Goal: Task Accomplishment & Management: Manage account settings

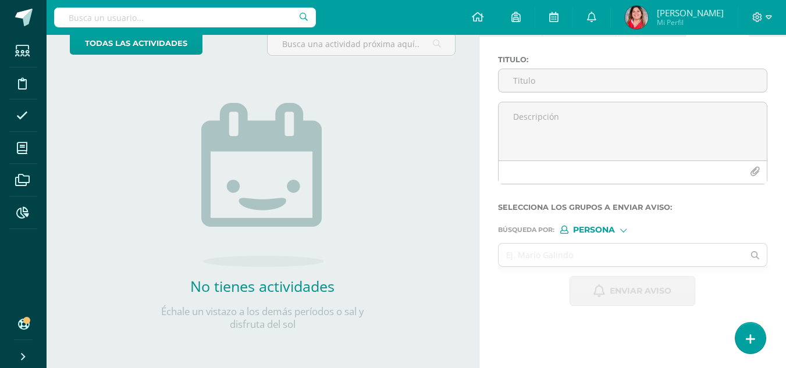
scroll to position [79, 0]
click at [29, 86] on span at bounding box center [22, 83] width 26 height 26
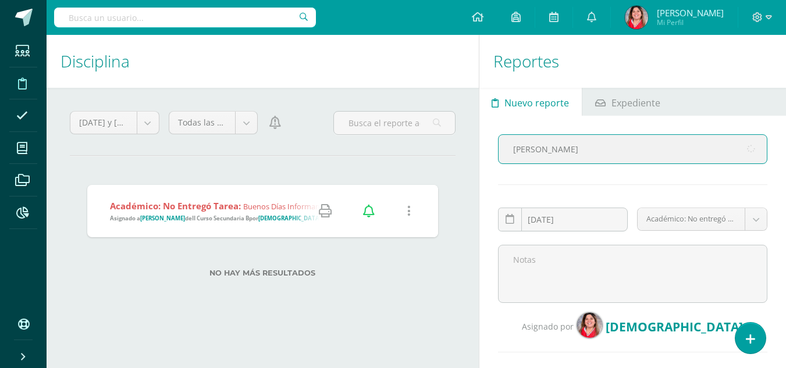
type input "martin asesncio"
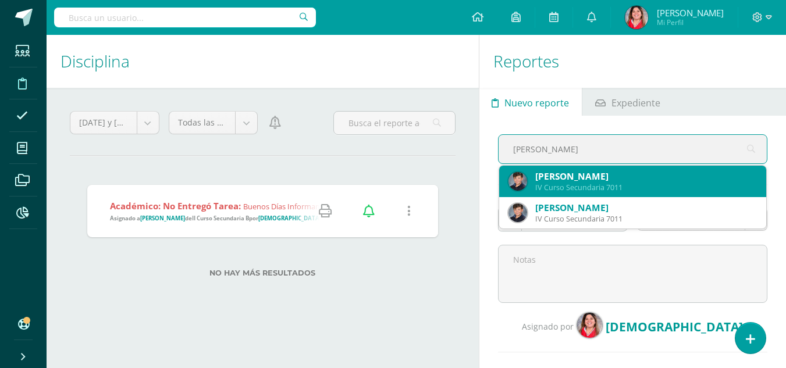
click at [566, 177] on div "Martín José Asensio Ramazzini" at bounding box center [647, 177] width 222 height 12
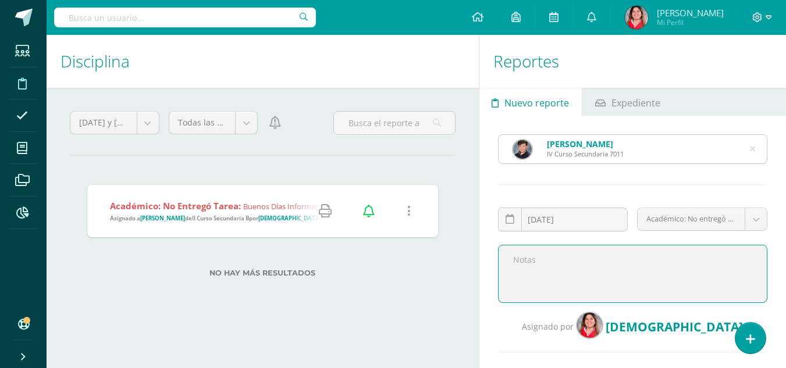
click at [520, 265] on textarea at bounding box center [633, 274] width 270 height 58
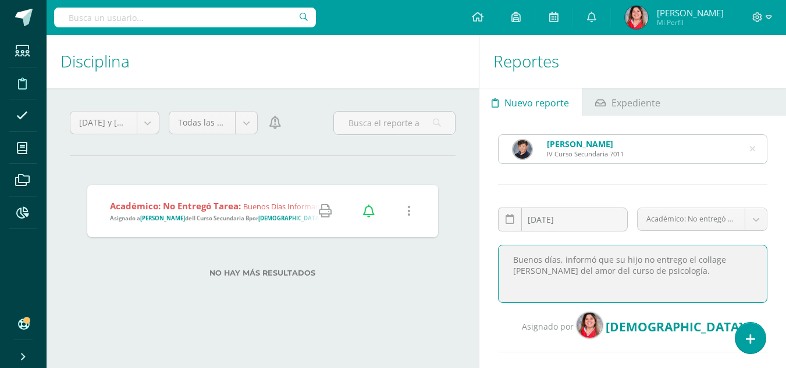
drag, startPoint x: 666, startPoint y: 273, endPoint x: 513, endPoint y: 258, distance: 153.2
click at [513, 258] on textarea "Buenos días, informó que su hijo no entrego el collage del mapa del amor del cu…" at bounding box center [633, 274] width 270 height 58
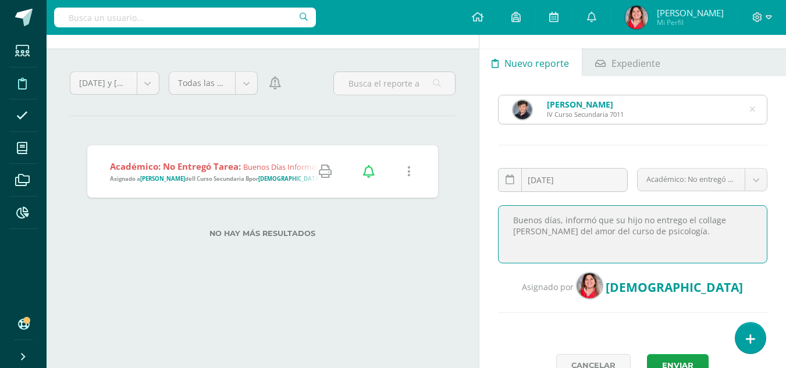
scroll to position [49, 0]
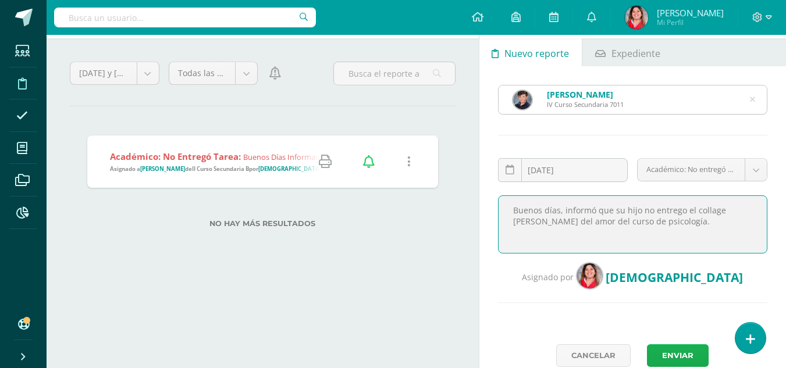
type textarea "Buenos días, informó que su hijo no entrego el collage del mapa del amor del cu…"
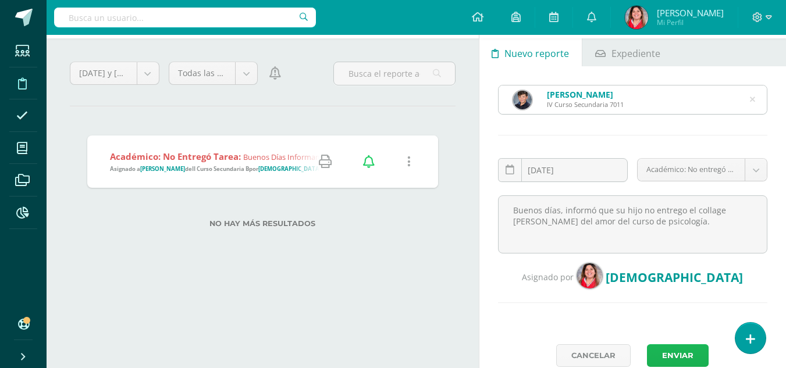
click at [678, 353] on button "Enviar" at bounding box center [678, 356] width 62 height 23
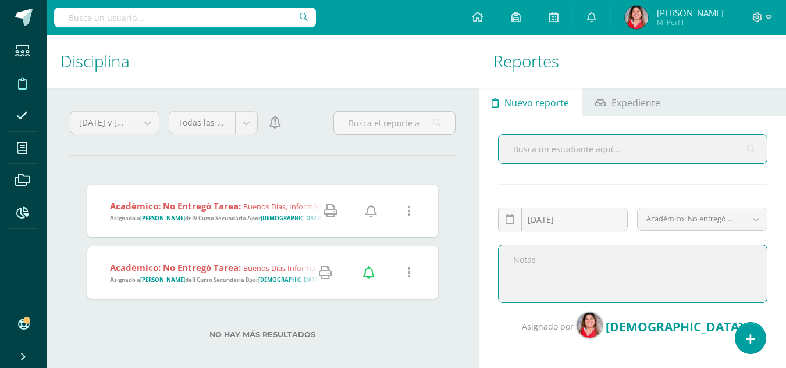
click at [550, 263] on textarea at bounding box center [633, 274] width 270 height 58
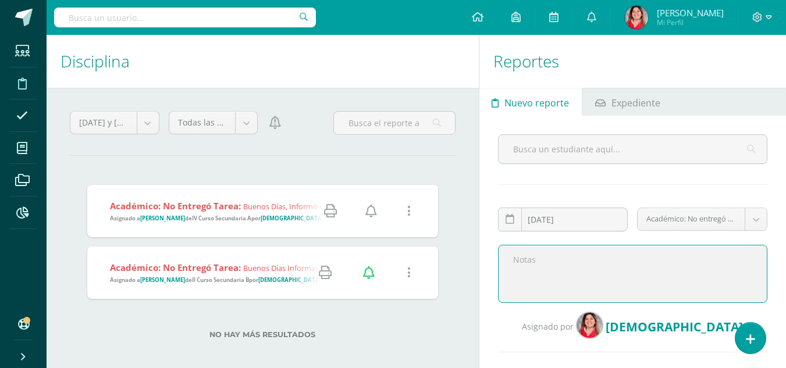
paste textarea "Buenos días, informó que su hijo no entrego el collage del mapa del amor del cu…"
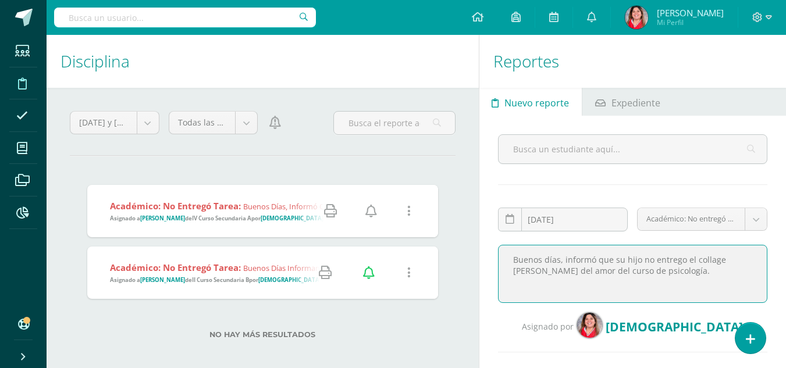
click at [648, 260] on textarea "Buenos días, informó que su hijo no entrego el collage del mapa del amor del cu…" at bounding box center [633, 274] width 270 height 58
click at [601, 271] on textarea "Buenos días, informó que su hijo no se puso al día en el curso de psicología y …" at bounding box center [633, 274] width 270 height 58
click at [592, 286] on textarea "Buenos días, informó que su hijo no se puso al día en el curso de psicología y …" at bounding box center [633, 274] width 270 height 58
type textarea "Buenos días, informó que su hijo no se puso al día en el curso de psicología y …"
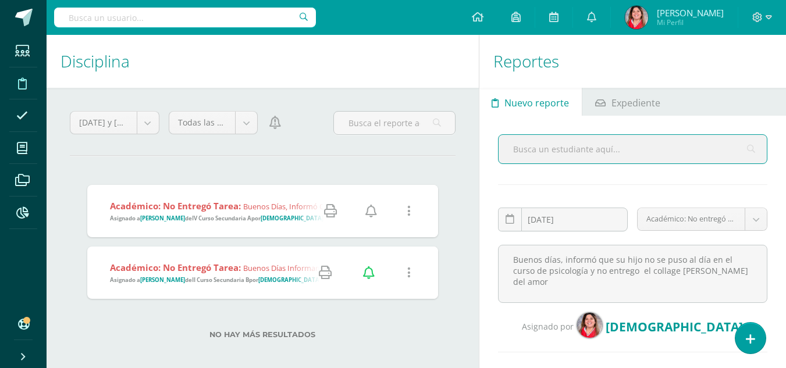
click at [513, 154] on input "text" at bounding box center [633, 149] width 268 height 29
type input "andres loyo"
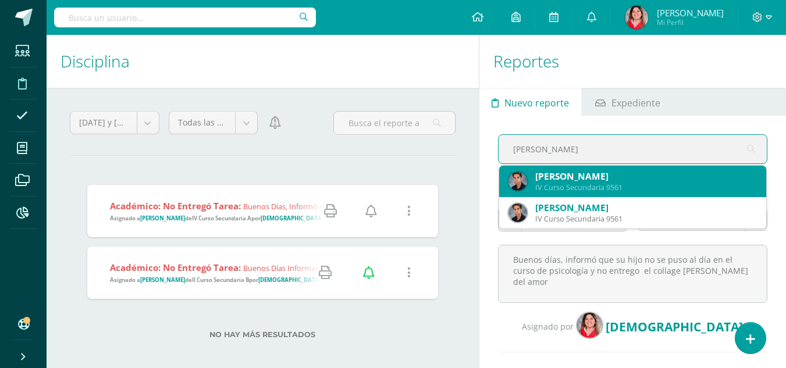
click at [620, 178] on div "Andrés David Loyo Lopez" at bounding box center [647, 177] width 222 height 12
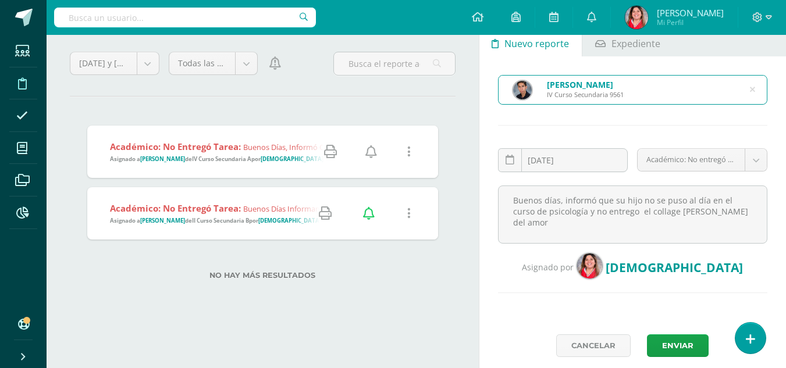
scroll to position [86, 0]
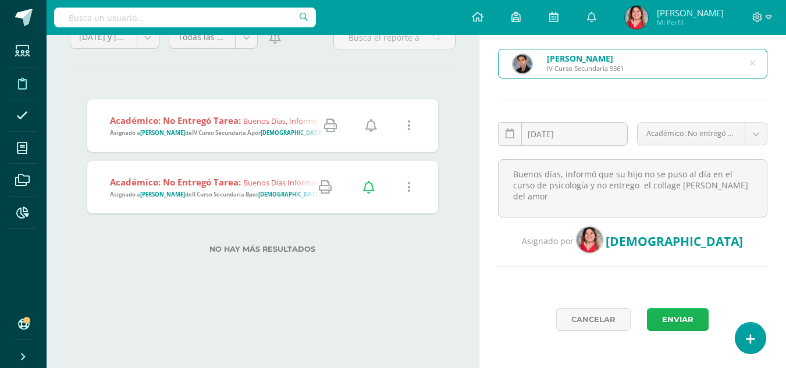
click at [690, 317] on button "Enviar" at bounding box center [678, 320] width 62 height 23
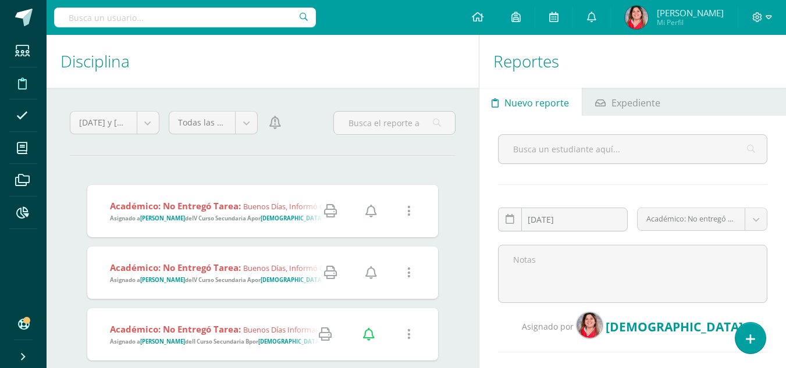
click at [368, 214] on icon at bounding box center [372, 211] width 12 height 13
click at [373, 273] on icon at bounding box center [372, 273] width 12 height 13
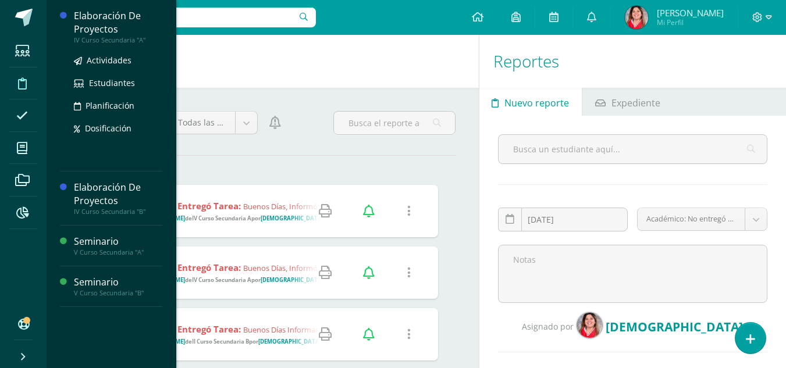
click at [144, 34] on div "Elaboración De Proyectos" at bounding box center [118, 22] width 88 height 27
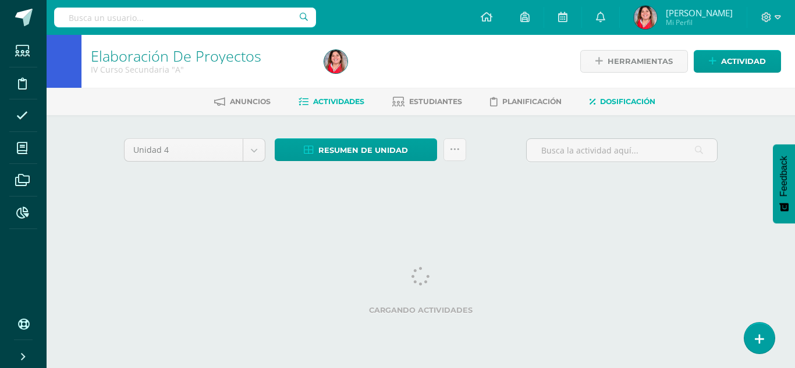
click at [625, 104] on span "Dosificación" at bounding box center [627, 101] width 55 height 9
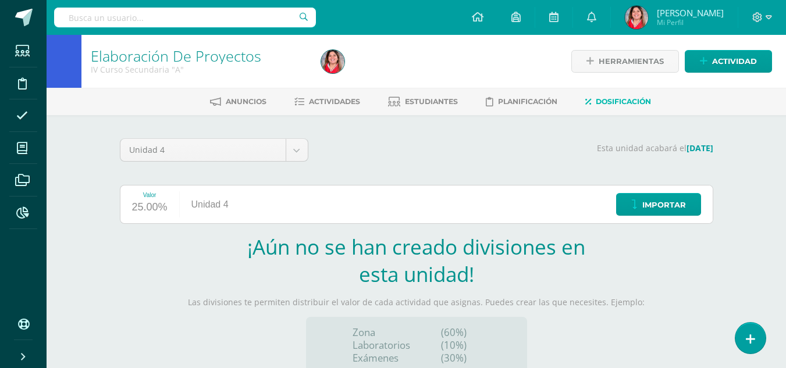
scroll to position [125, 0]
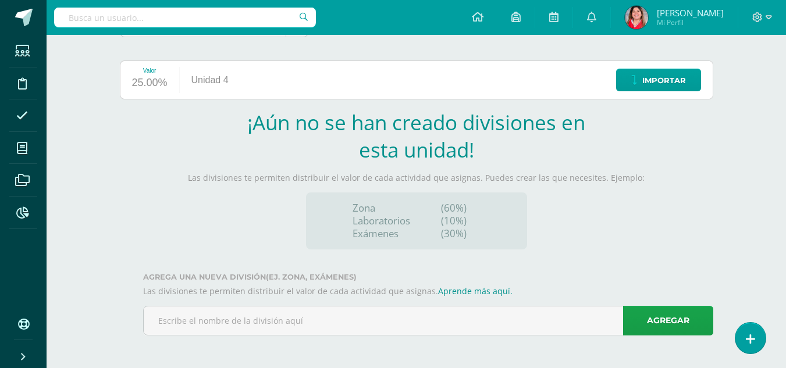
drag, startPoint x: 795, startPoint y: 217, endPoint x: 795, endPoint y: 305, distance: 88.5
click at [786, 305] on html "Estudiantes Disciplina Asistencia Mis cursos Archivos Reportes Soporte Ayuda Re…" at bounding box center [393, 121] width 786 height 493
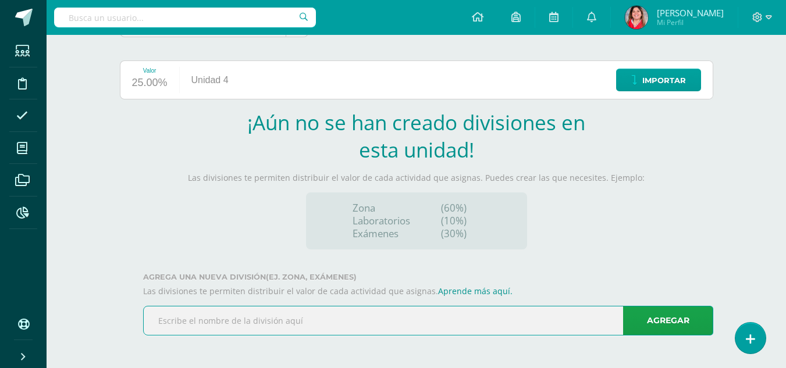
click at [453, 328] on input "text" at bounding box center [428, 321] width 569 height 29
type input "Actividades"
click at [672, 314] on link "Agregar" at bounding box center [668, 321] width 90 height 30
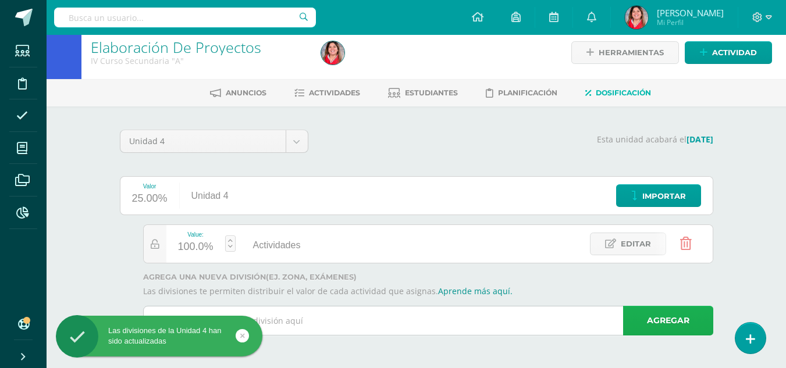
scroll to position [9, 0]
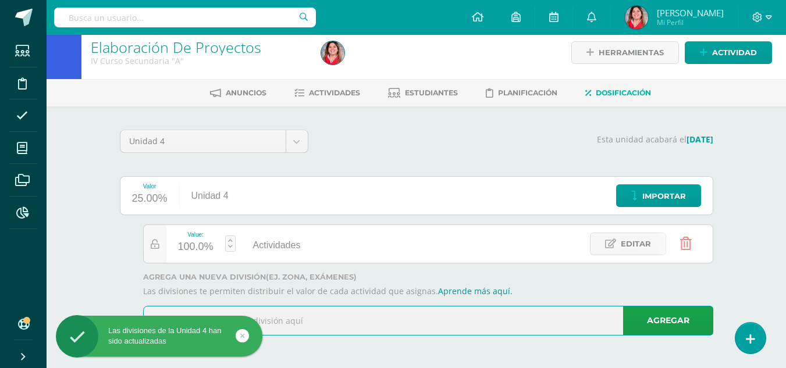
click at [490, 318] on input "text" at bounding box center [428, 321] width 569 height 29
type input "p"
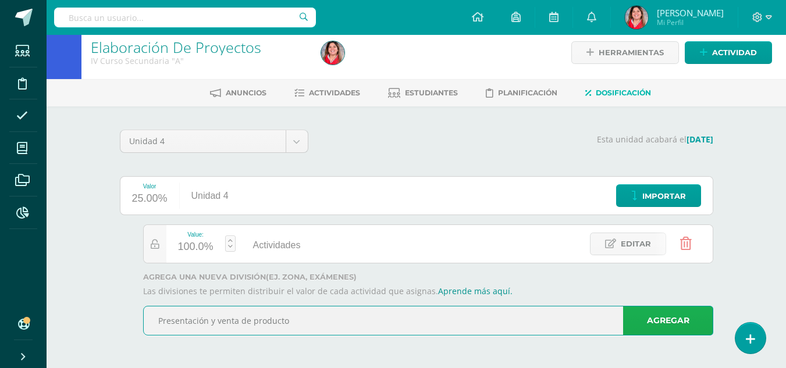
type input "Presentación y venta de producto"
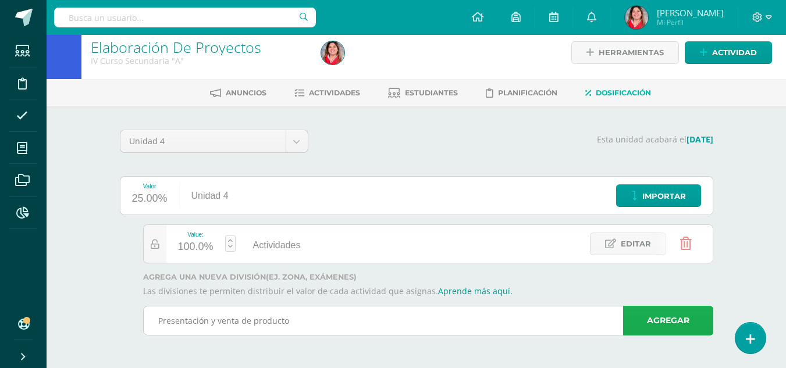
click at [663, 316] on link "Agregar" at bounding box center [668, 321] width 90 height 30
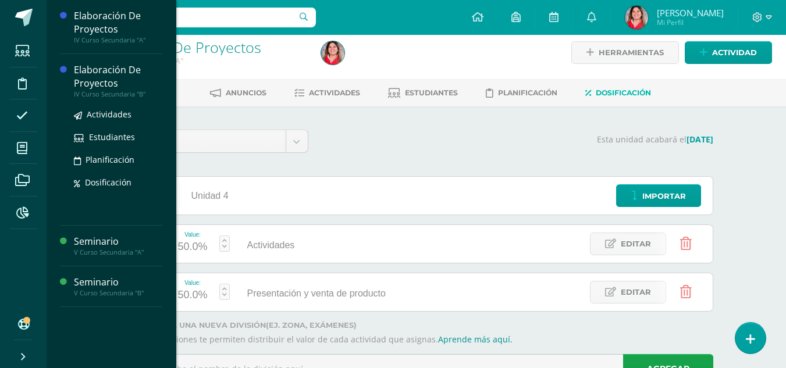
click at [148, 94] on div "IV Curso Secundaria "B"" at bounding box center [118, 94] width 88 height 8
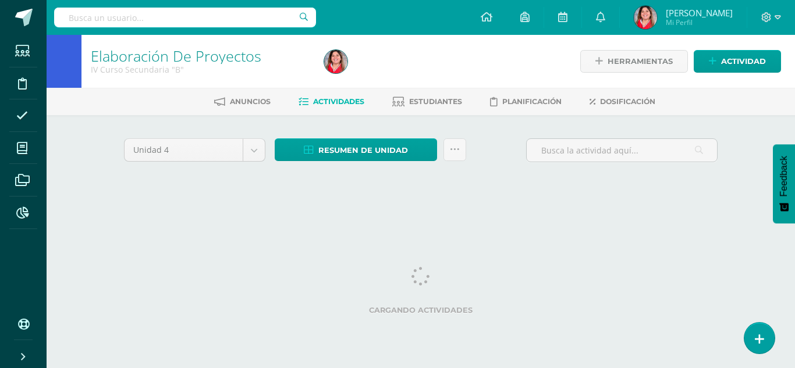
click at [619, 112] on div "Anuncios Actividades Estudiantes Planificación Dosificación" at bounding box center [435, 101] width 777 height 27
click at [616, 102] on span "Dosificación" at bounding box center [627, 101] width 55 height 9
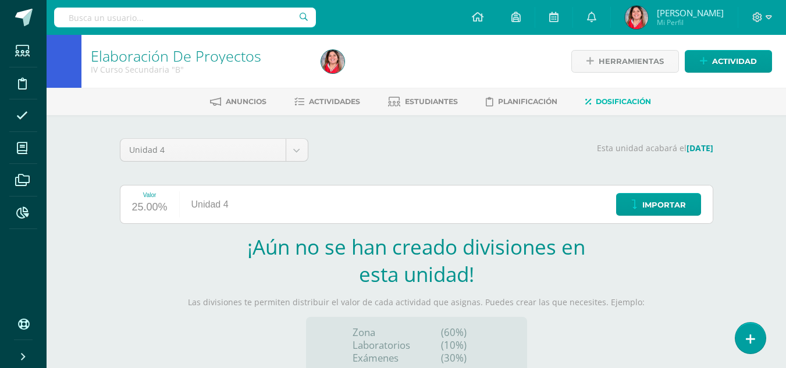
scroll to position [125, 0]
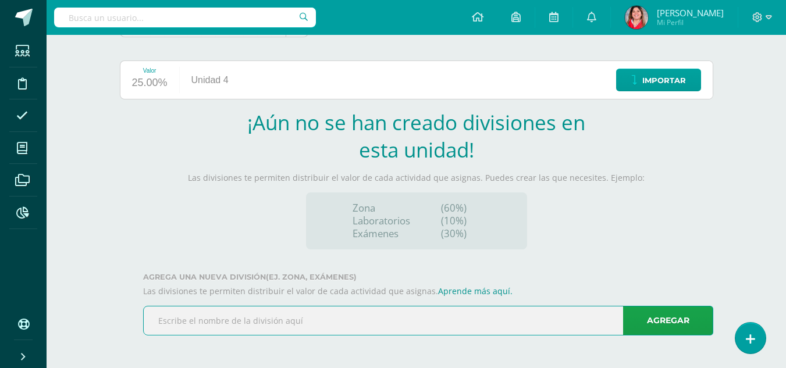
click at [439, 318] on input "text" at bounding box center [428, 321] width 569 height 29
type input "Actividades"
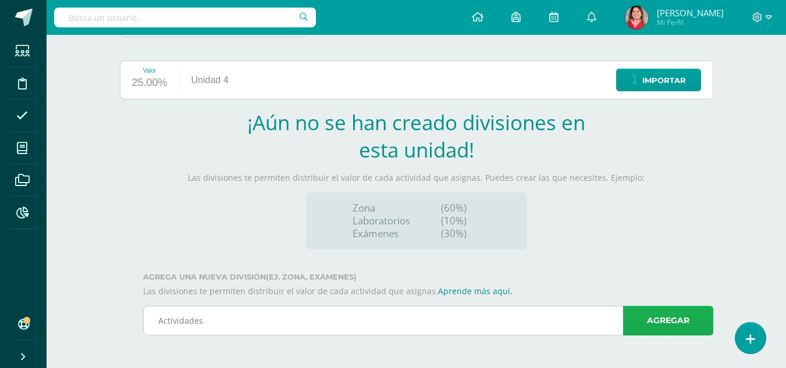
click at [676, 314] on link "Agregar" at bounding box center [668, 321] width 90 height 30
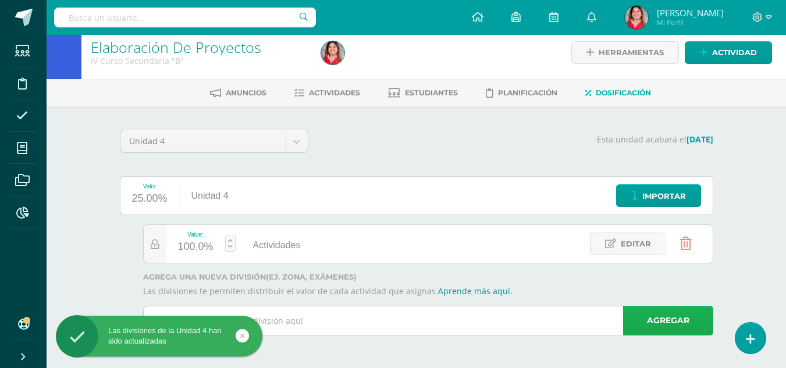
scroll to position [9, 0]
click at [416, 329] on input "text" at bounding box center [428, 321] width 569 height 29
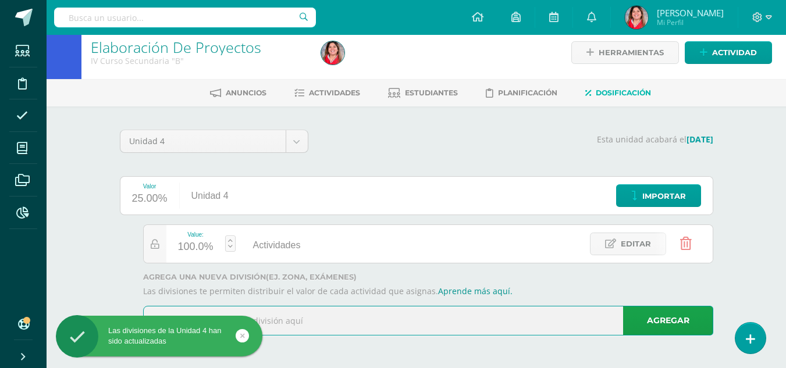
type input "p"
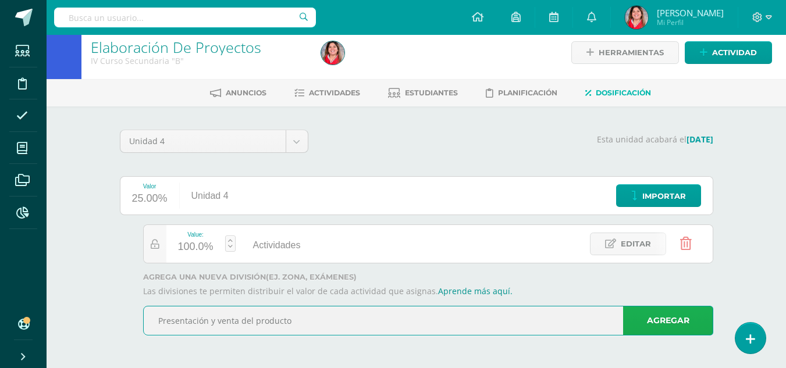
type input "Presentación y venta del producto"
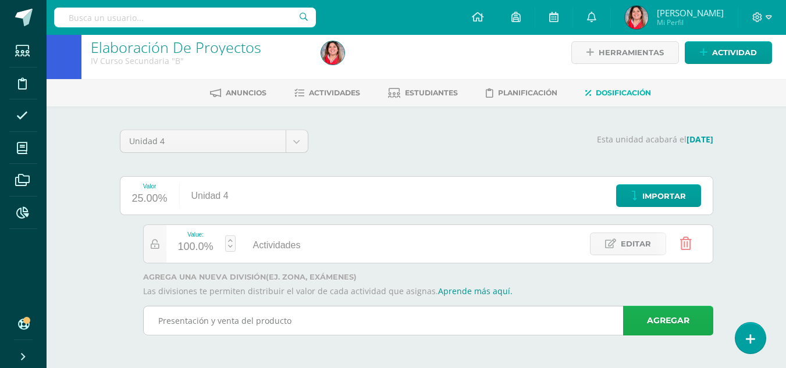
click at [671, 321] on link "Agregar" at bounding box center [668, 321] width 90 height 30
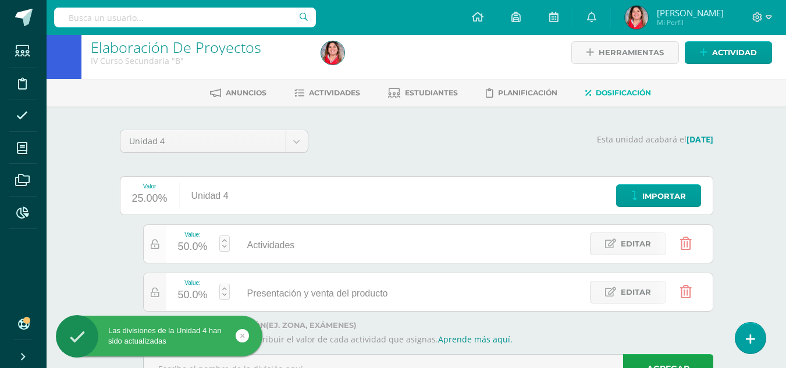
click at [156, 243] on icon at bounding box center [155, 245] width 9 height 10
click at [155, 292] on icon at bounding box center [155, 293] width 9 height 10
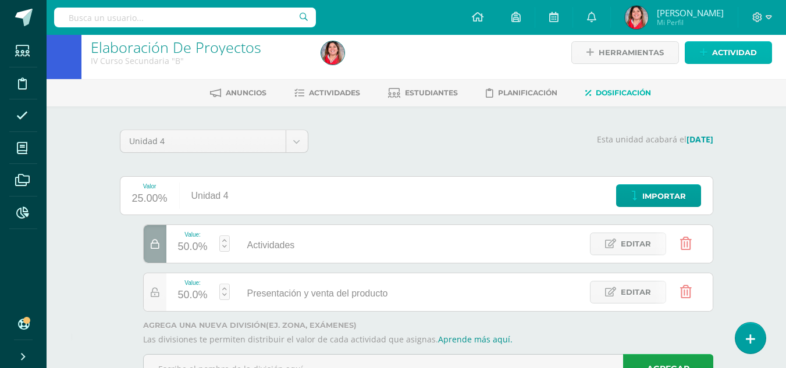
click at [736, 54] on span "Actividad" at bounding box center [735, 53] width 45 height 22
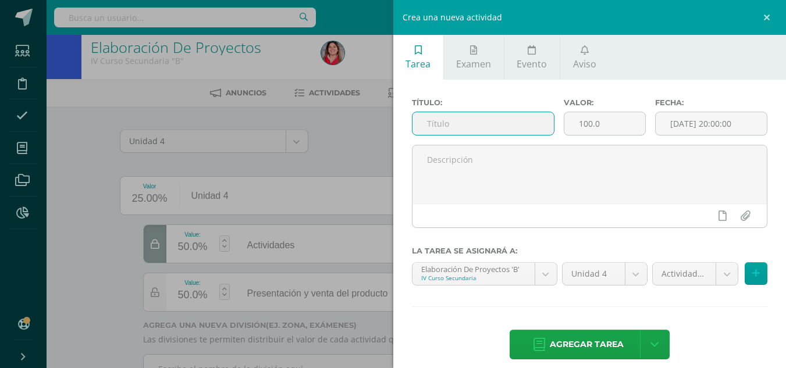
click at [526, 124] on input "text" at bounding box center [483, 123] width 141 height 23
type input "Ejercicio 1 esqueleto del marco teórico"
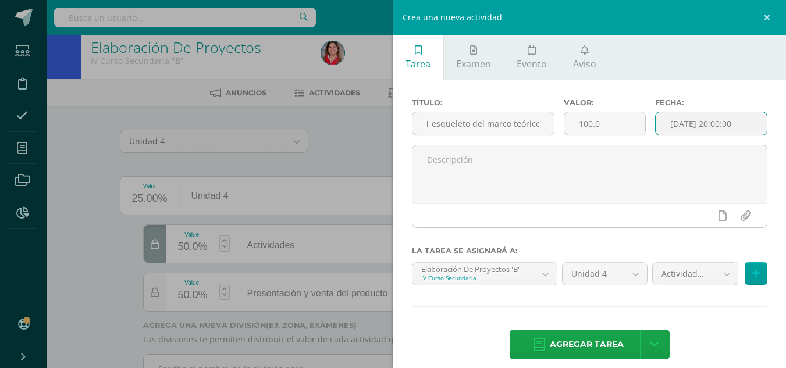
scroll to position [0, 0]
click at [687, 130] on input "[DATE] 20:00:00" at bounding box center [711, 123] width 111 height 23
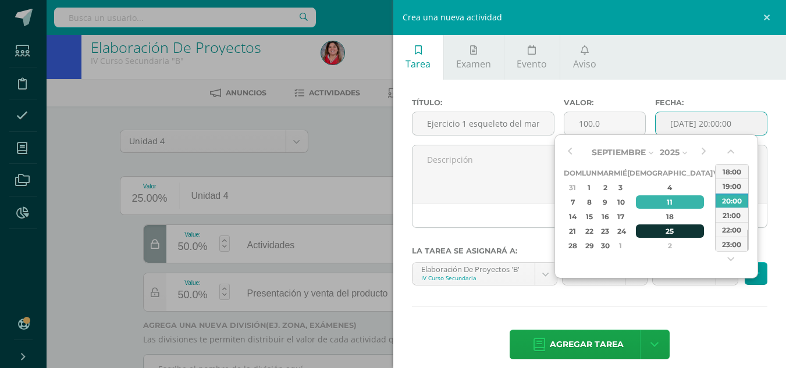
click at [657, 233] on div "25" at bounding box center [670, 231] width 69 height 13
type input "2025-09-25 20:00"
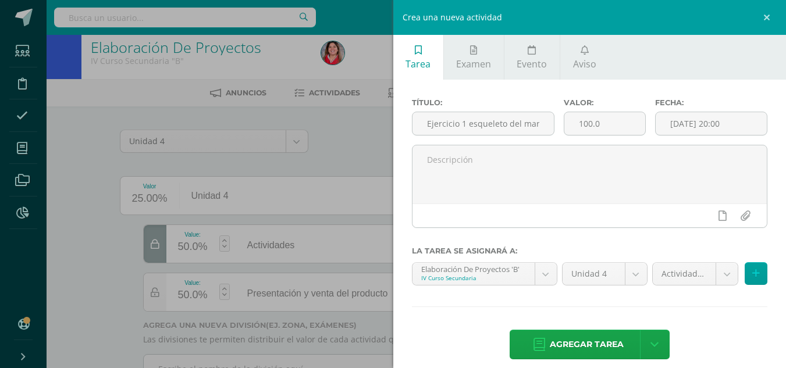
click at [721, 316] on div "Título: Ejercicio 1 esqueleto del marco teórico Valor: 100.0 Fecha: 2025-09-25 …" at bounding box center [591, 230] width 394 height 301
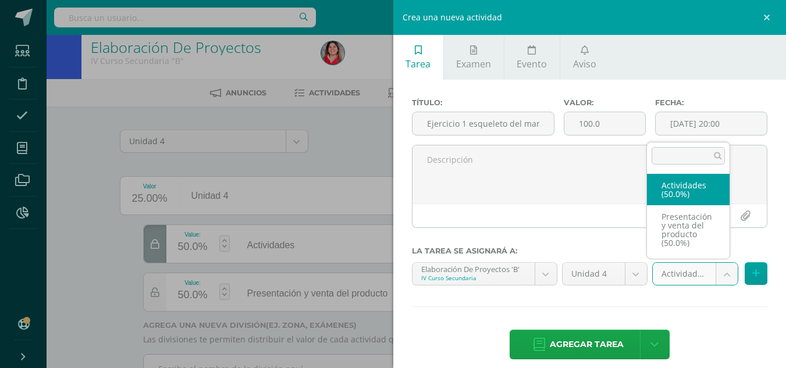
click at [720, 270] on body "Las divisiones de la Unidad 4 han sido actualizadas Las divisiones de la Unidad…" at bounding box center [393, 204] width 786 height 426
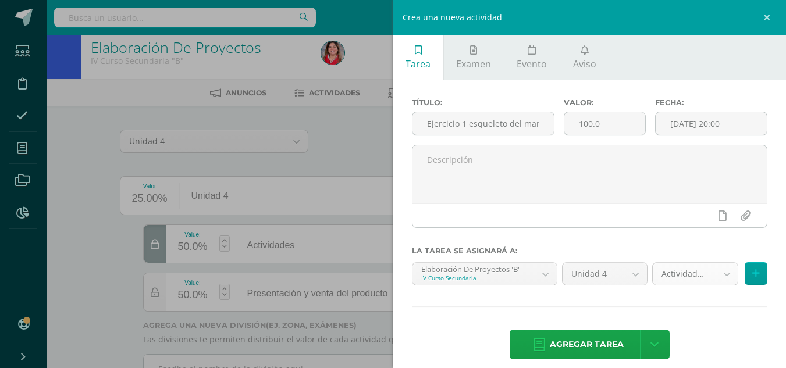
click at [720, 270] on body "Las divisiones de la Unidad 4 han sido actualizadas Las divisiones de la Unidad…" at bounding box center [393, 204] width 786 height 426
click at [753, 270] on icon at bounding box center [757, 274] width 8 height 10
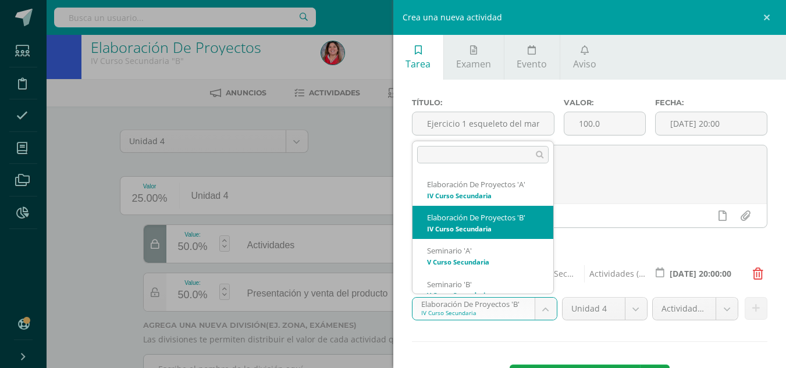
click at [540, 304] on body "Las divisiones de la Unidad 4 han sido actualizadas Las divisiones de la Unidad…" at bounding box center [393, 204] width 786 height 426
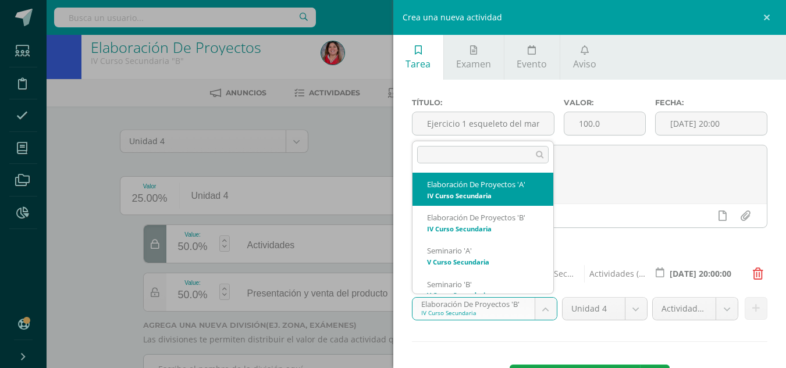
select select "208625"
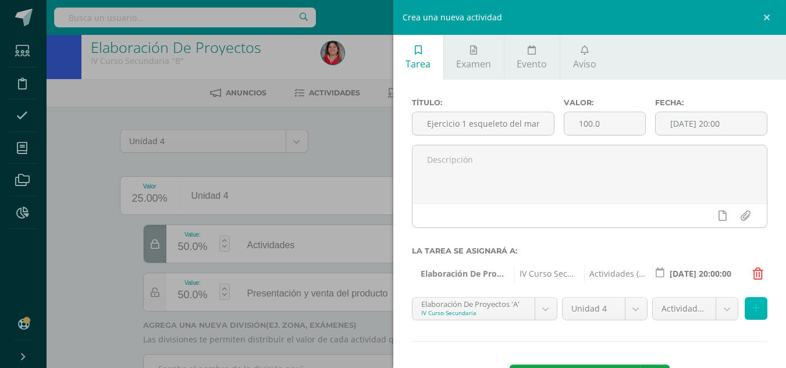
click at [753, 313] on icon at bounding box center [757, 309] width 8 height 10
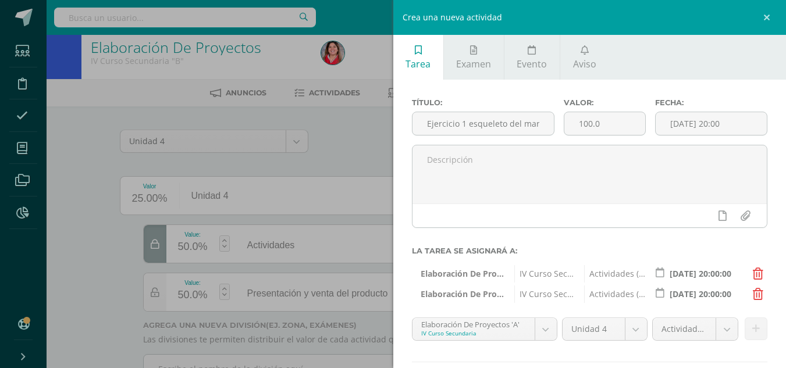
scroll to position [68, 0]
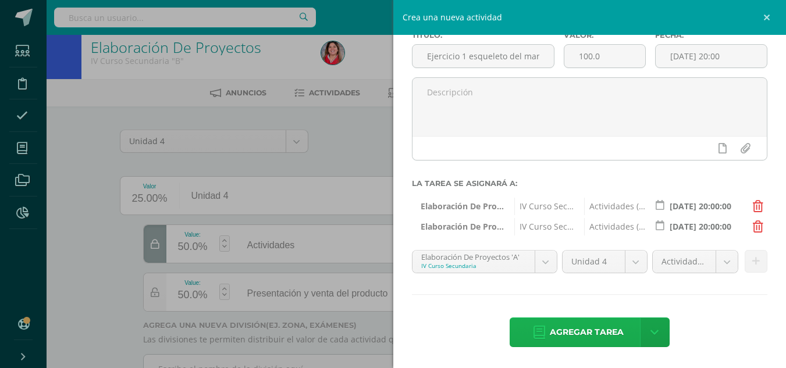
click at [561, 336] on span "Agregar tarea" at bounding box center [587, 332] width 74 height 29
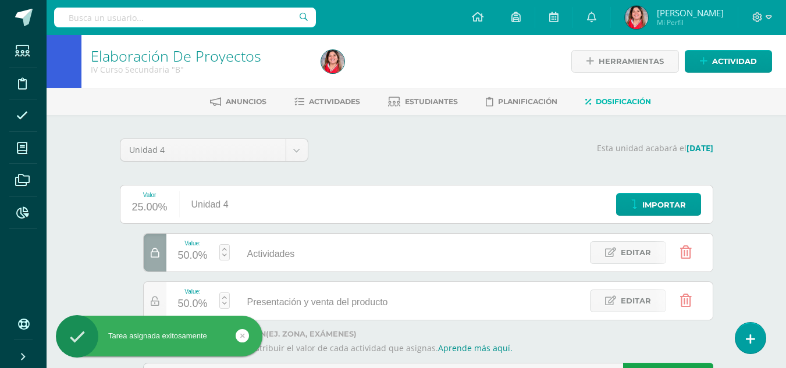
click at [726, 60] on span "Actividad" at bounding box center [735, 62] width 45 height 22
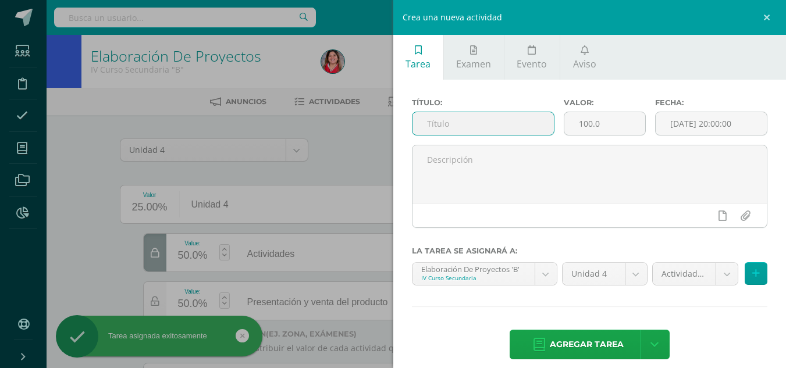
click at [504, 128] on input "text" at bounding box center [483, 123] width 141 height 23
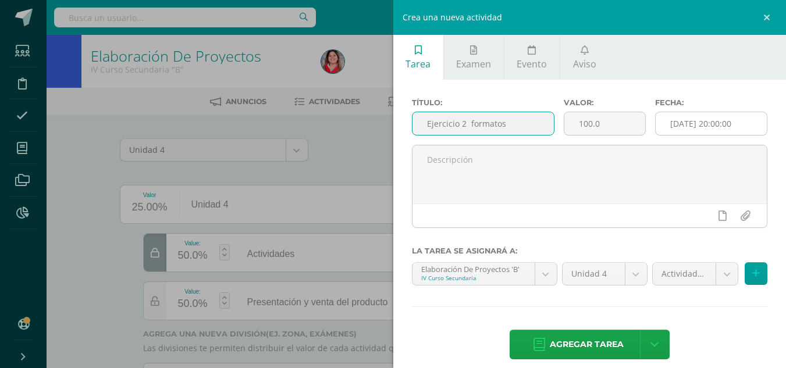
type input "Ejercicio 2 formatos"
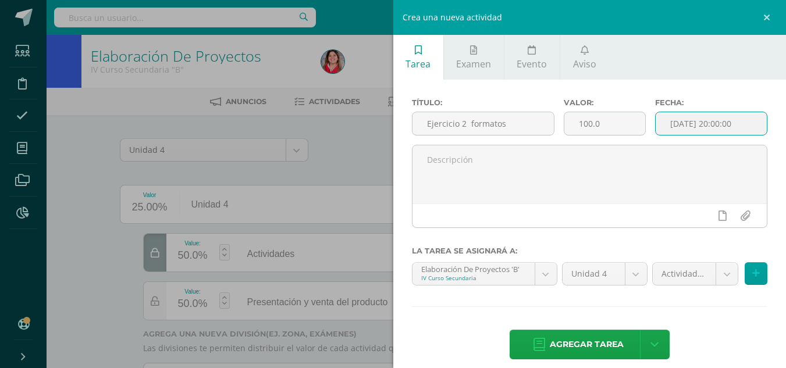
click at [710, 119] on input "[DATE] 20:00:00" at bounding box center [711, 123] width 111 height 23
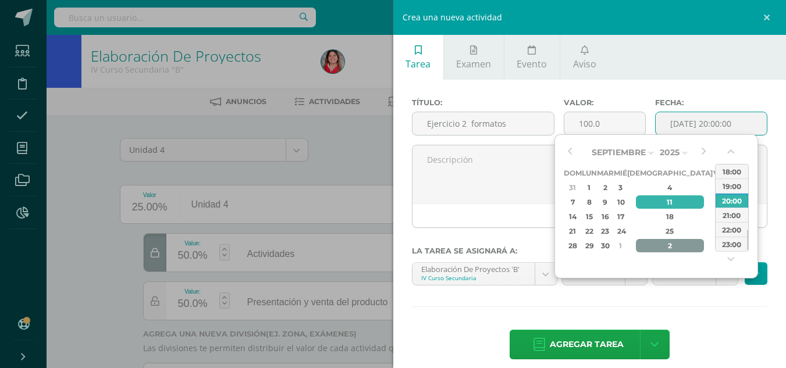
click at [657, 243] on div "2" at bounding box center [670, 245] width 69 height 13
type input "2025-10-02 20:00"
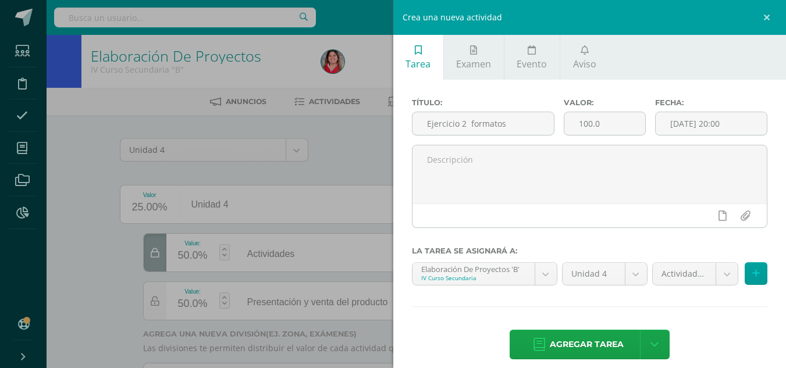
click at [695, 324] on div "Título: Ejercicio 2 formatos Valor: 100.0 Fecha: 2025-10-02 20:00 La tarea se a…" at bounding box center [591, 230] width 394 height 301
click at [745, 272] on button at bounding box center [756, 274] width 23 height 23
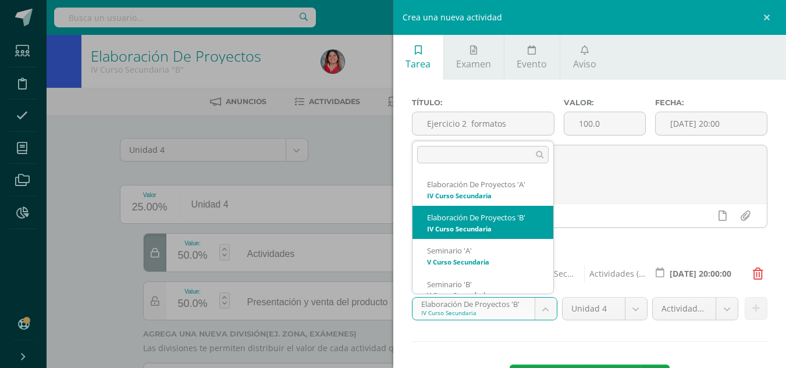
click at [546, 303] on body "Tarea asignada exitosamente Estudiantes Disciplina Asistencia Mis cursos Archiv…" at bounding box center [393, 213] width 786 height 426
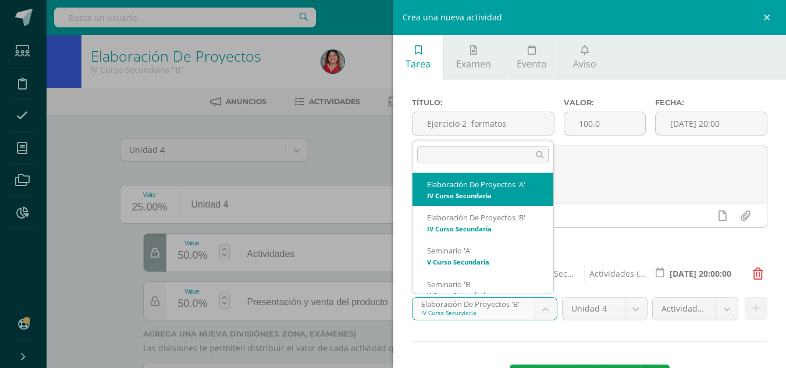
select select "208625"
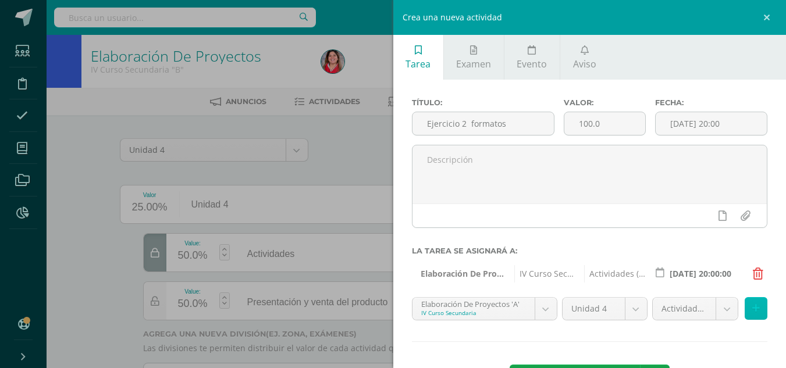
click at [753, 307] on icon at bounding box center [757, 309] width 8 height 10
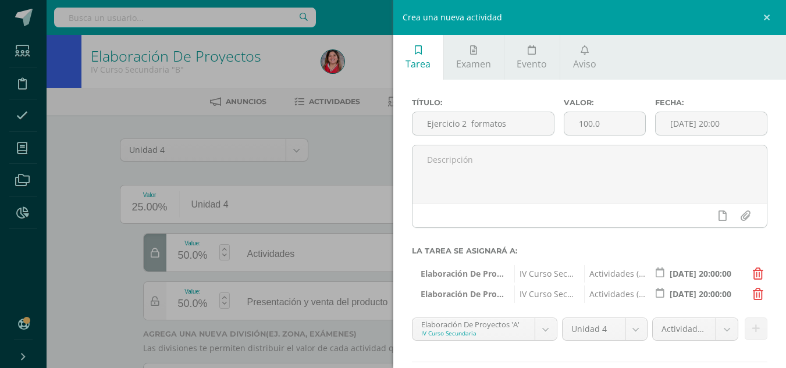
scroll to position [68, 0]
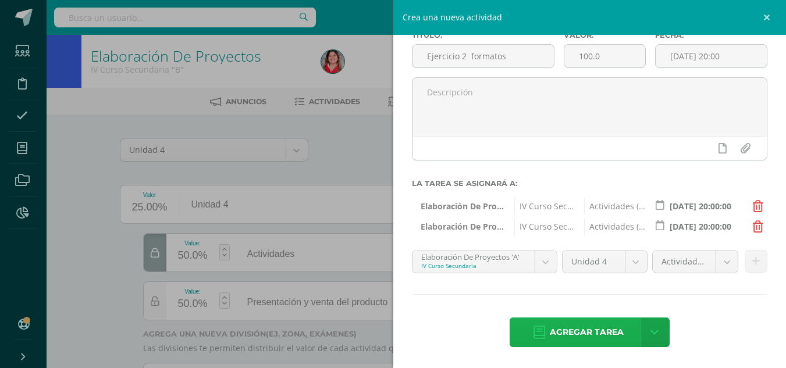
click at [592, 325] on span "Agregar tarea" at bounding box center [587, 332] width 74 height 29
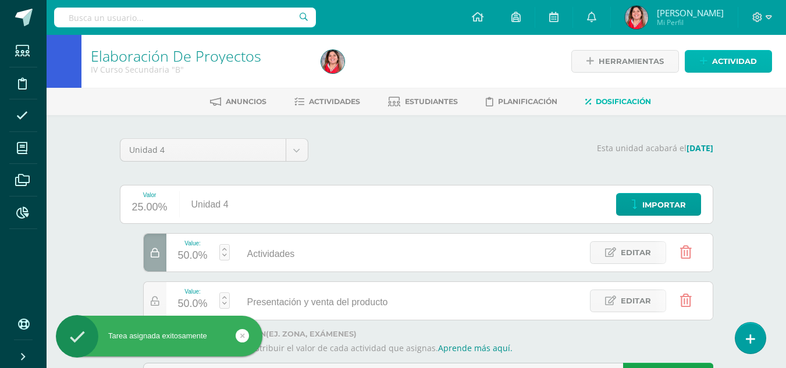
click at [723, 65] on span "Actividad" at bounding box center [735, 62] width 45 height 22
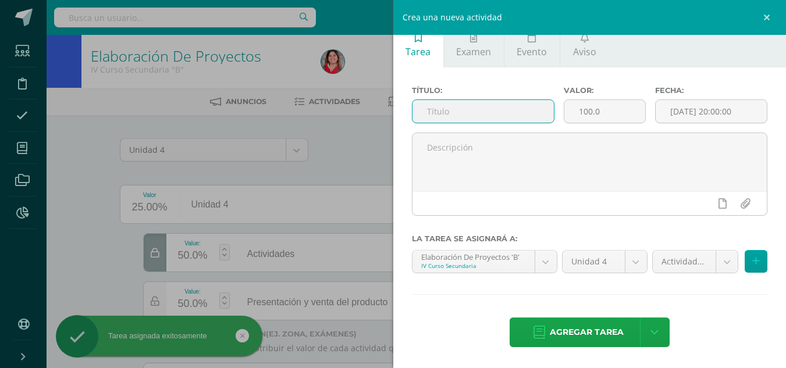
click at [497, 117] on input "text" at bounding box center [483, 111] width 141 height 23
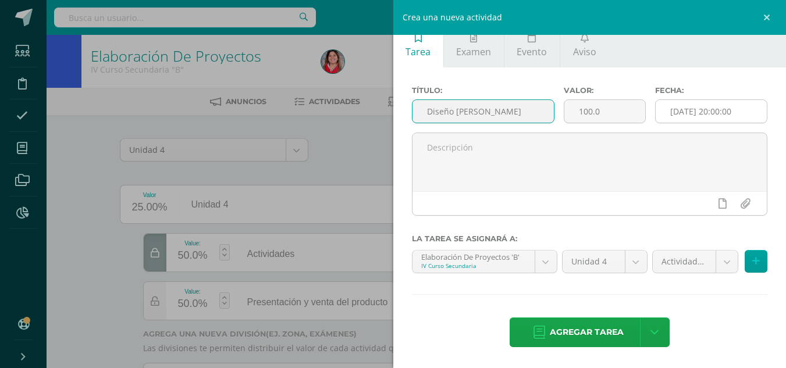
type input "Diseño [PERSON_NAME]"
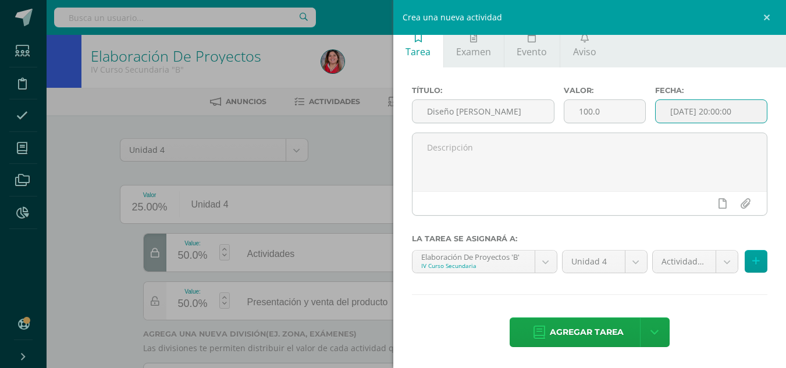
click at [718, 111] on input "[DATE] 20:00:00" at bounding box center [711, 111] width 111 height 23
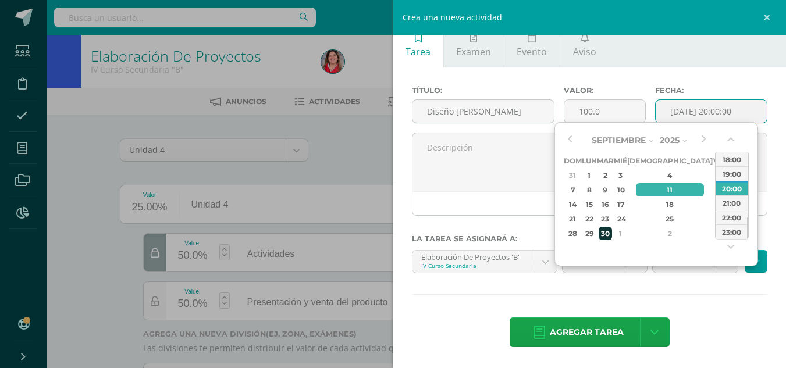
click at [612, 231] on div "30" at bounding box center [605, 233] width 13 height 13
type input "2025-09-30 20:00"
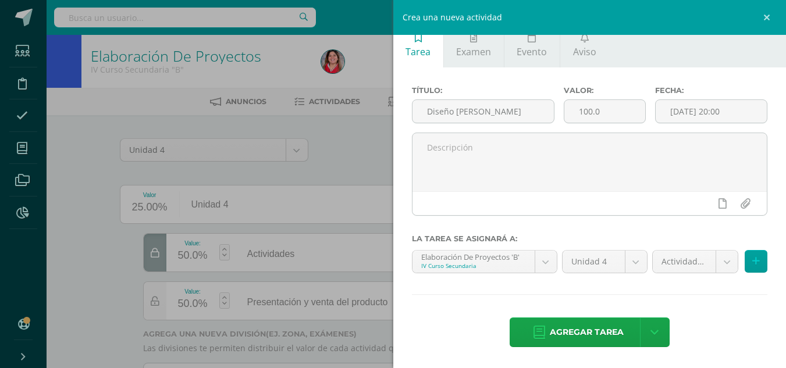
click at [708, 279] on div "Actividades (50.0%) Actividades (50.0%) Presentación y venta del producto (50.0…" at bounding box center [710, 266] width 120 height 33
click at [753, 262] on icon at bounding box center [757, 262] width 8 height 10
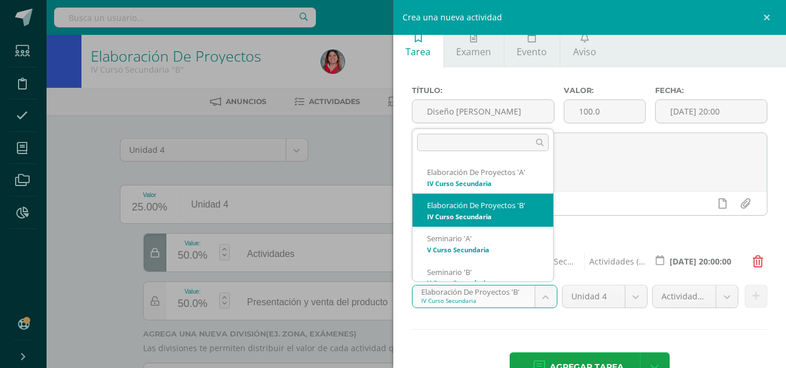
click at [543, 300] on body "Tarea asignada exitosamente Estudiantes Disciplina Asistencia Mis cursos Archiv…" at bounding box center [393, 213] width 786 height 426
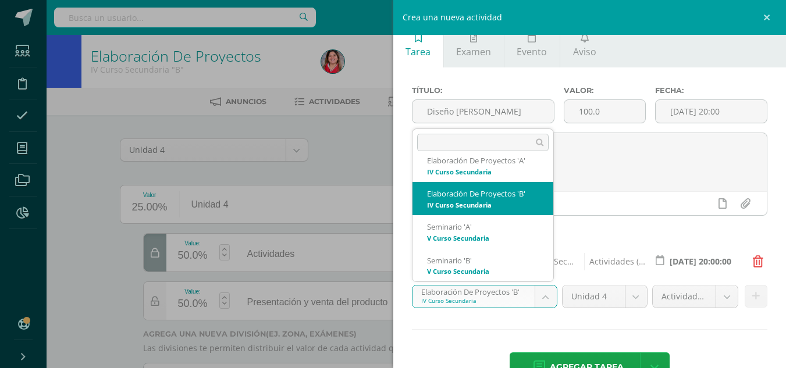
scroll to position [0, 0]
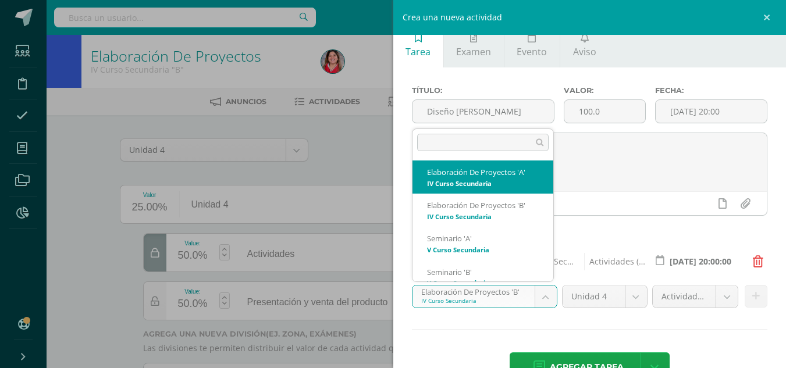
select select "208625"
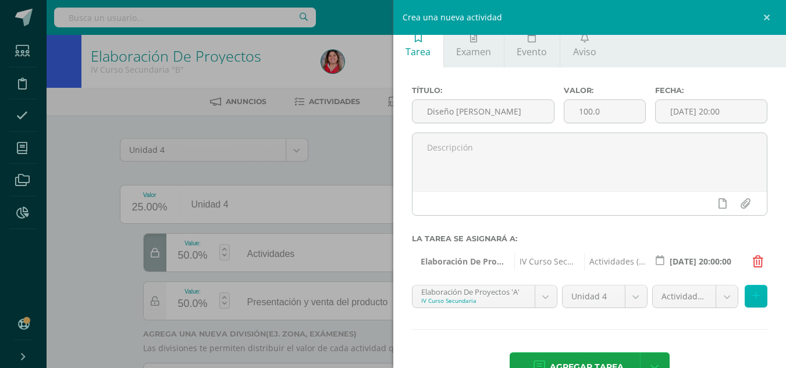
click at [753, 296] on icon at bounding box center [757, 297] width 8 height 10
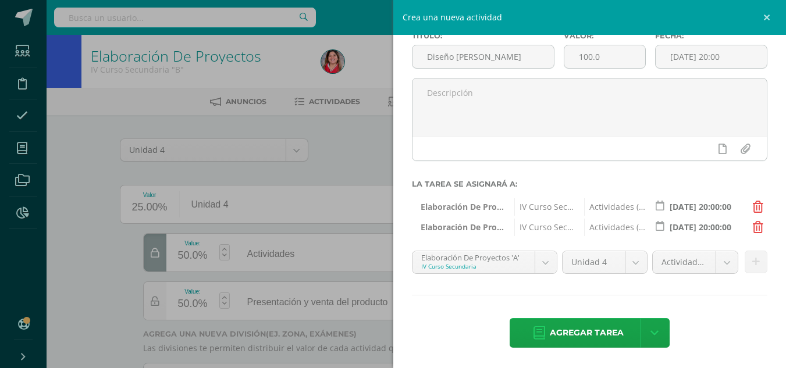
scroll to position [68, 0]
click at [580, 332] on span "Agregar tarea" at bounding box center [587, 332] width 74 height 29
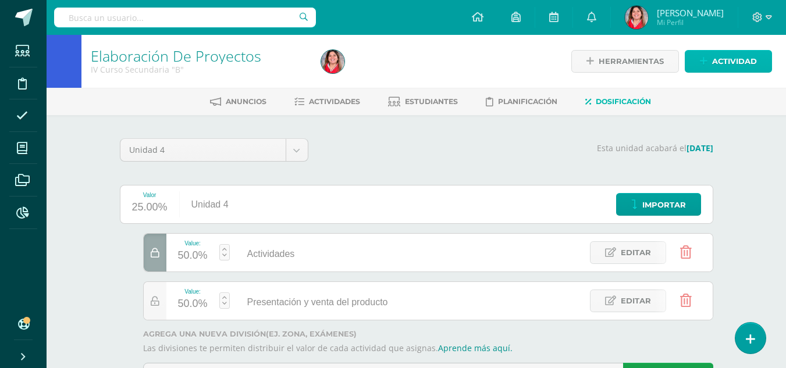
click at [713, 60] on span "Actividad" at bounding box center [735, 62] width 45 height 22
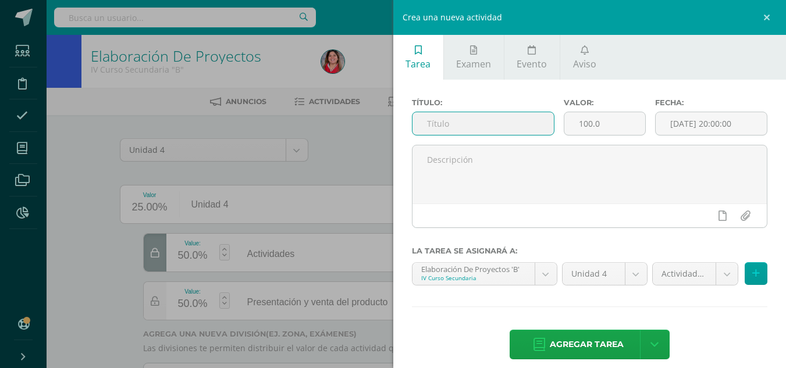
click at [519, 122] on input "text" at bounding box center [483, 123] width 141 height 23
type input "presupuesto"
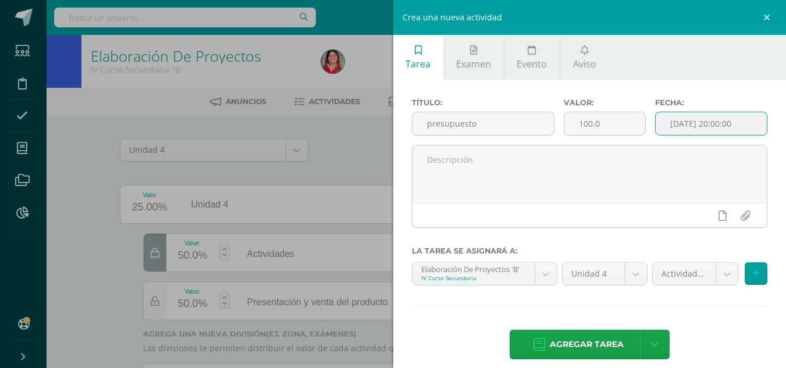
click at [703, 126] on input "[DATE] 20:00:00" at bounding box center [711, 123] width 111 height 23
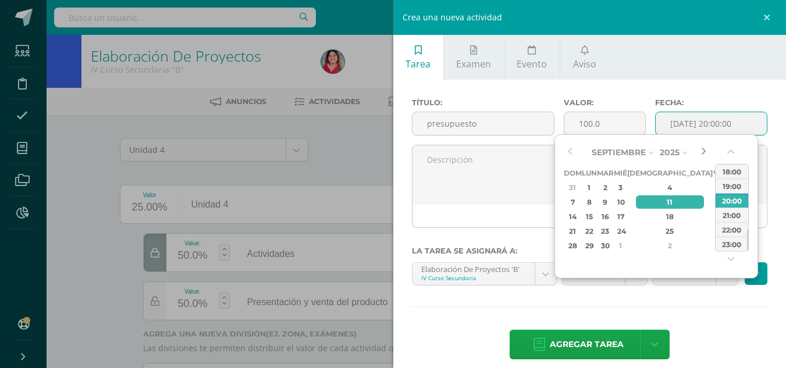
click at [701, 154] on button "button" at bounding box center [704, 152] width 12 height 17
click at [655, 189] on div "2" at bounding box center [670, 187] width 69 height 13
type input "[DATE] 20:00"
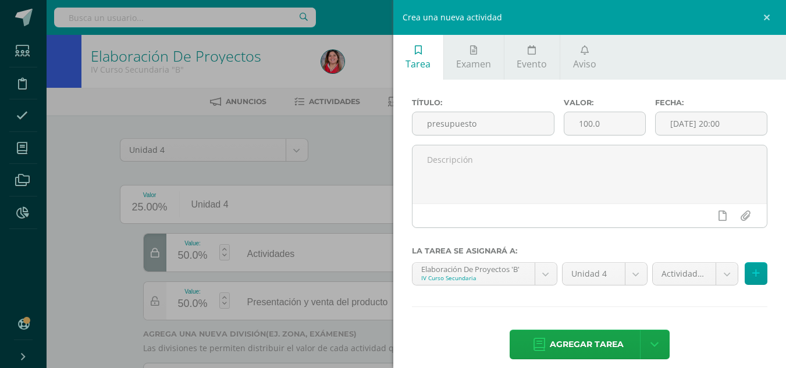
click at [709, 317] on div "Título: presupuesto Valor: 100.0 Fecha: [DATE] 20:00 La tarea se asignará a: El…" at bounding box center [591, 230] width 394 height 301
click at [753, 272] on icon at bounding box center [757, 274] width 8 height 10
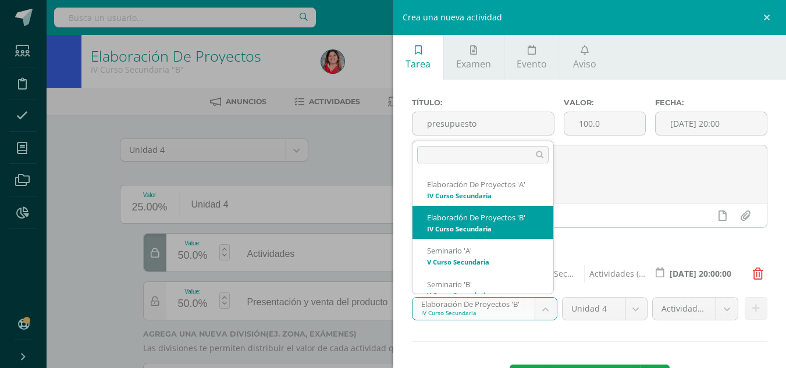
click at [540, 313] on body "Tarea asignada exitosamente Estudiantes Disciplina Asistencia Mis cursos Archiv…" at bounding box center [393, 213] width 786 height 426
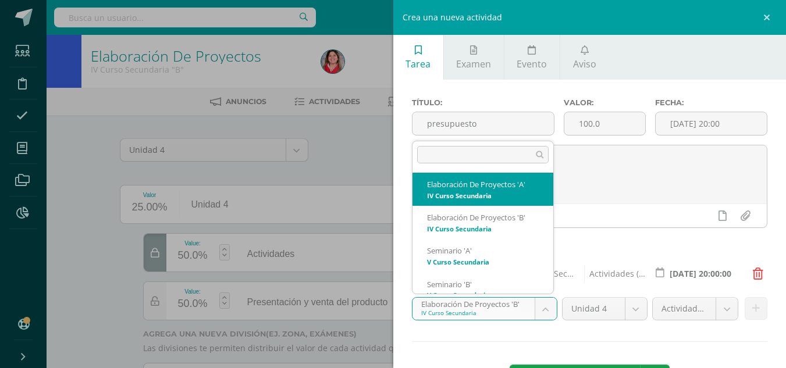
select select "208625"
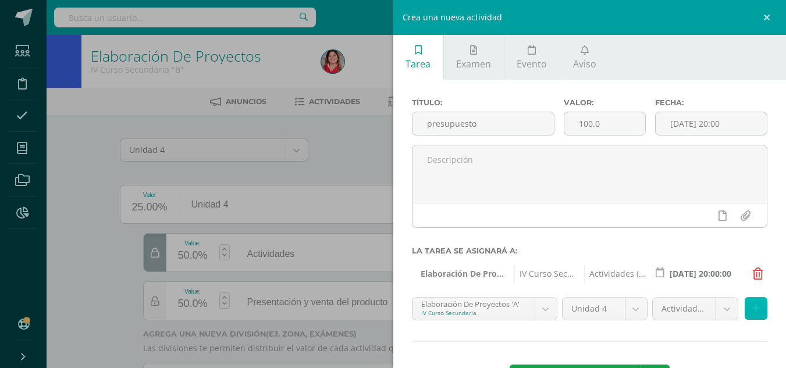
click at [753, 306] on icon at bounding box center [757, 309] width 8 height 10
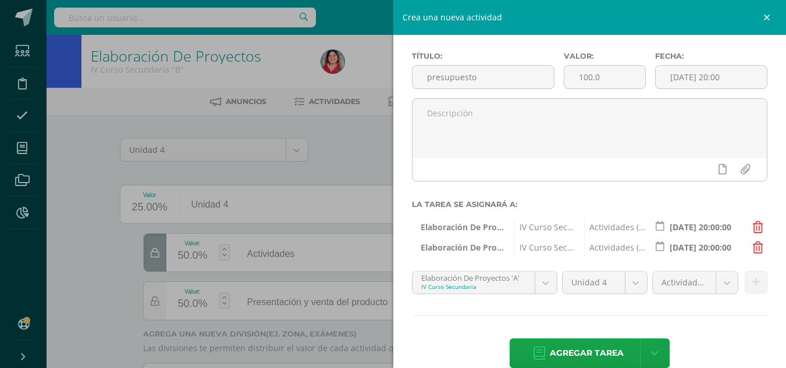
scroll to position [68, 0]
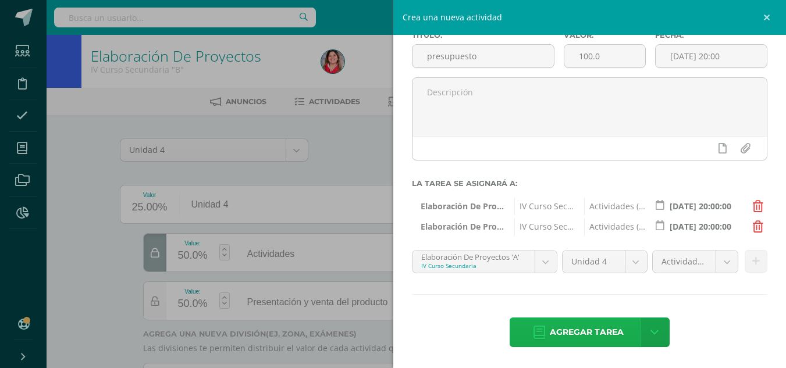
click at [597, 330] on span "Agregar tarea" at bounding box center [587, 332] width 74 height 29
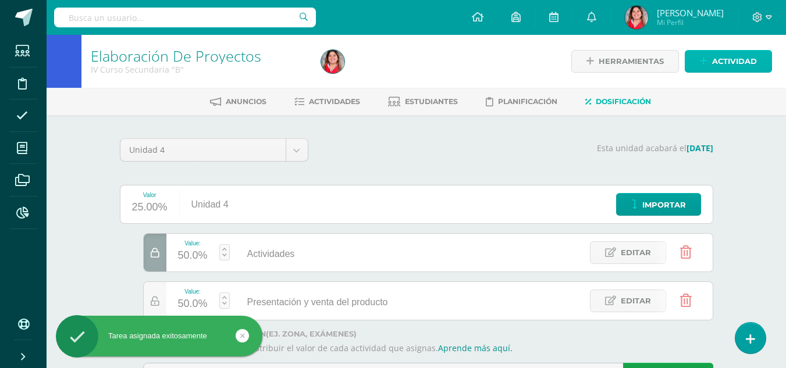
click at [715, 61] on span "Actividad" at bounding box center [735, 62] width 45 height 22
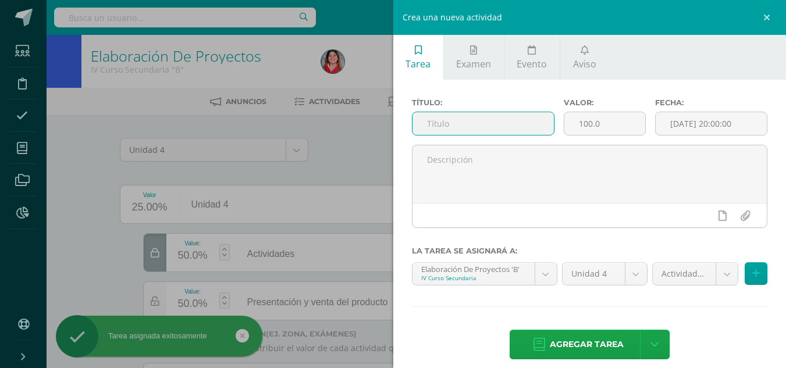
click at [490, 118] on input "text" at bounding box center [483, 123] width 141 height 23
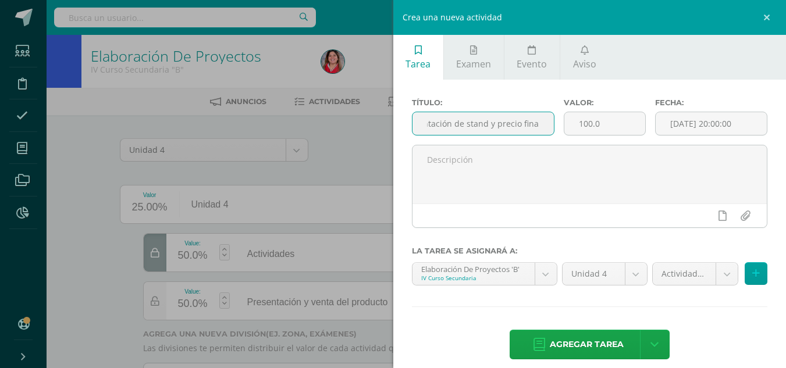
scroll to position [0, 29]
type input "presentación de stand y precio final"
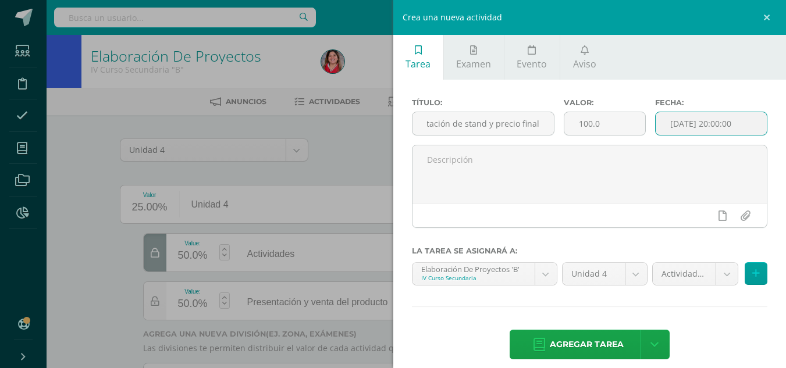
scroll to position [0, 0]
click at [716, 130] on input "[DATE] 20:00:00" at bounding box center [711, 123] width 111 height 23
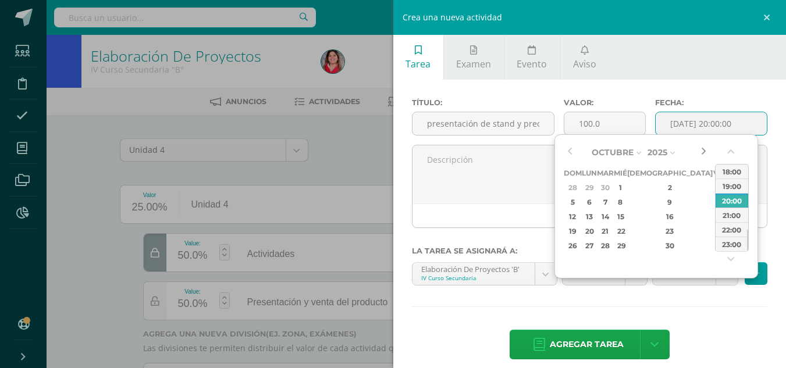
click at [705, 150] on button "button" at bounding box center [704, 152] width 12 height 17
click at [596, 200] on div "6" at bounding box center [589, 202] width 12 height 13
type input "[DATE] 20:00"
click at [662, 310] on div "Título: presentación de stand y precio final Valor: 100.0 Fecha: [DATE] 20:00 L…" at bounding box center [591, 230] width 394 height 301
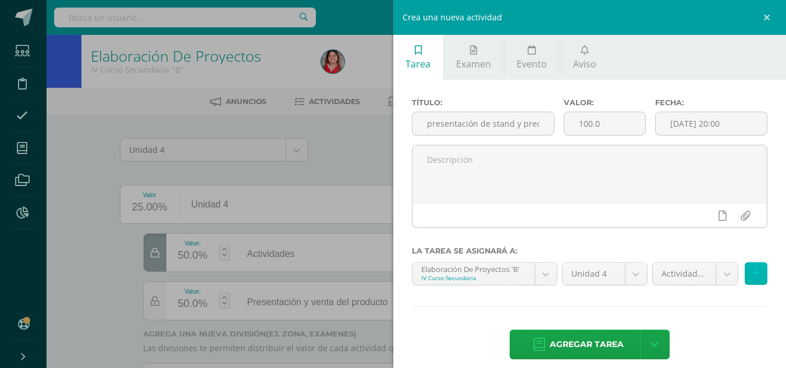
click at [753, 271] on icon at bounding box center [757, 274] width 8 height 10
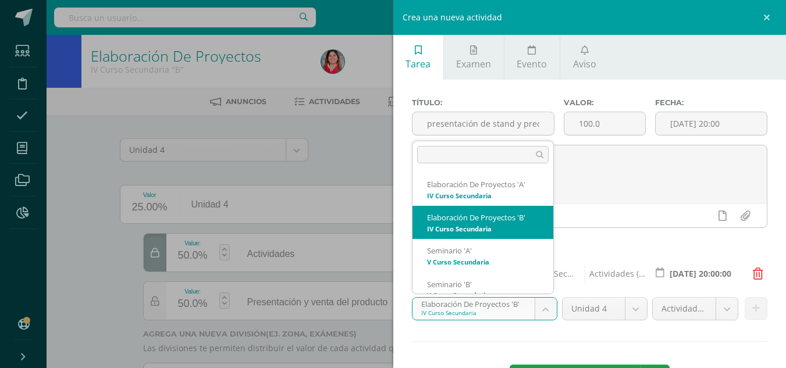
click at [539, 311] on body "Tarea asignada exitosamente Estudiantes Disciplina Asistencia Mis cursos Archiv…" at bounding box center [393, 213] width 786 height 426
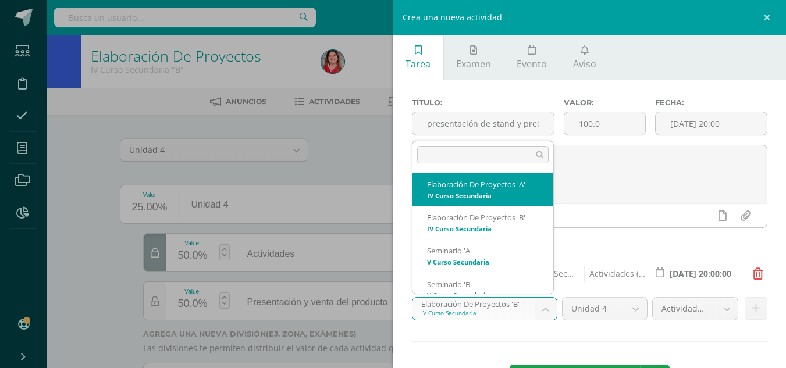
select select "208625"
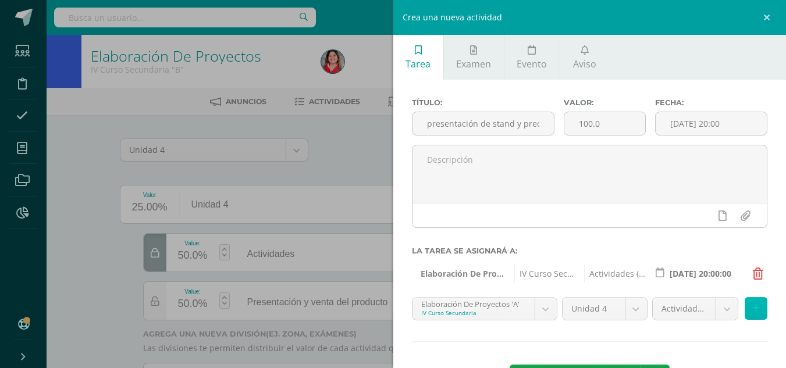
click at [753, 308] on icon at bounding box center [757, 309] width 8 height 10
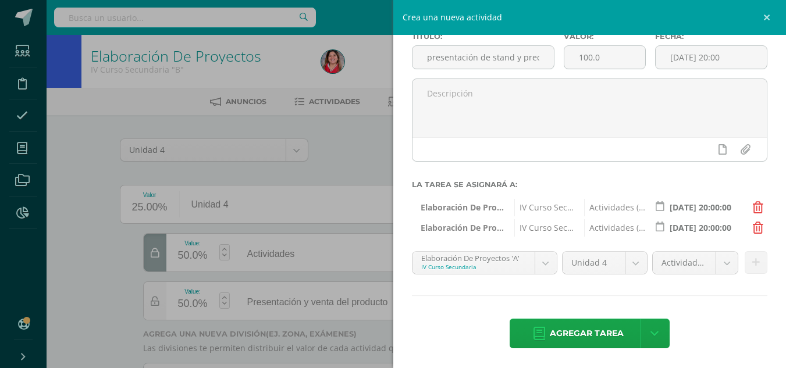
scroll to position [68, 0]
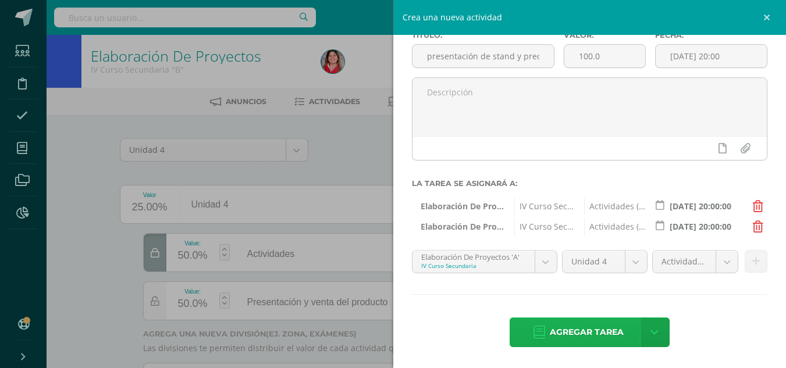
click at [581, 337] on span "Agregar tarea" at bounding box center [587, 332] width 74 height 29
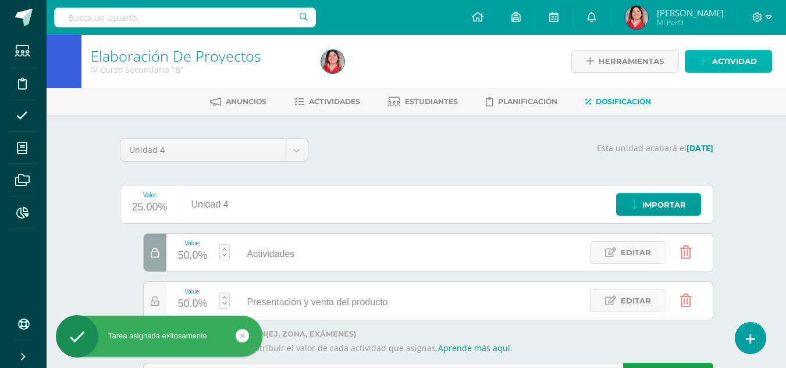
click at [724, 58] on span "Actividad" at bounding box center [735, 62] width 45 height 22
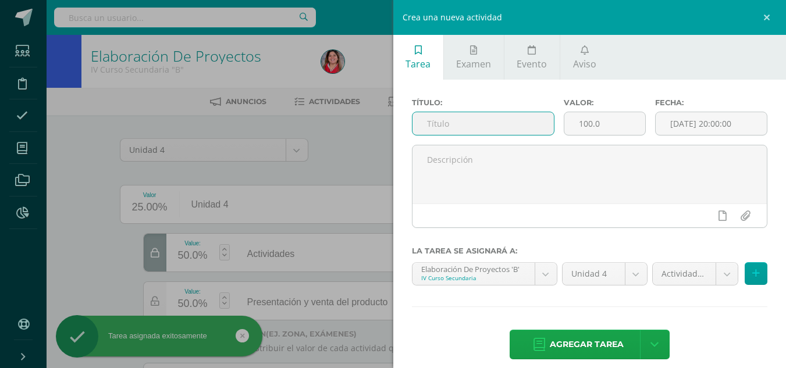
click at [502, 122] on input "text" at bounding box center [483, 123] width 141 height 23
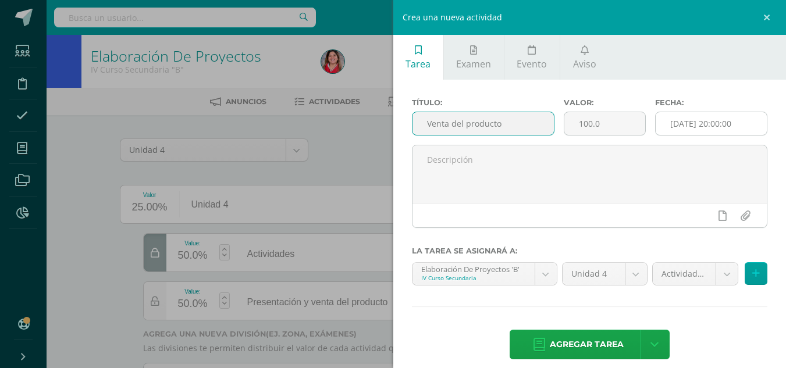
type input "Venta del producto"
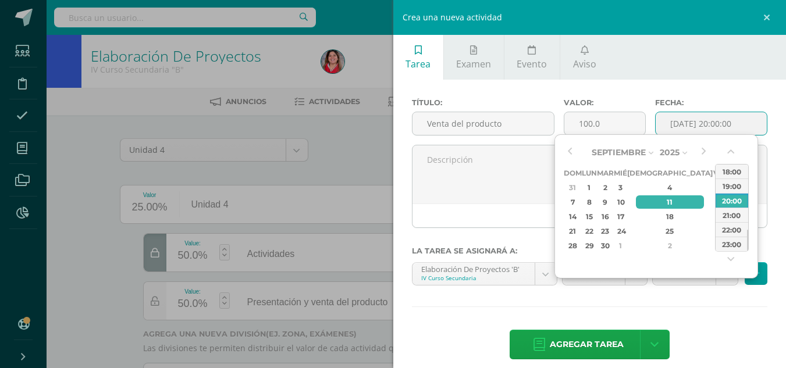
click at [685, 117] on input "[DATE] 20:00:00" at bounding box center [711, 123] width 111 height 23
click at [704, 147] on button "button" at bounding box center [704, 152] width 12 height 17
click at [660, 217] on div "16" at bounding box center [670, 216] width 69 height 13
type input "[DATE] 20:00"
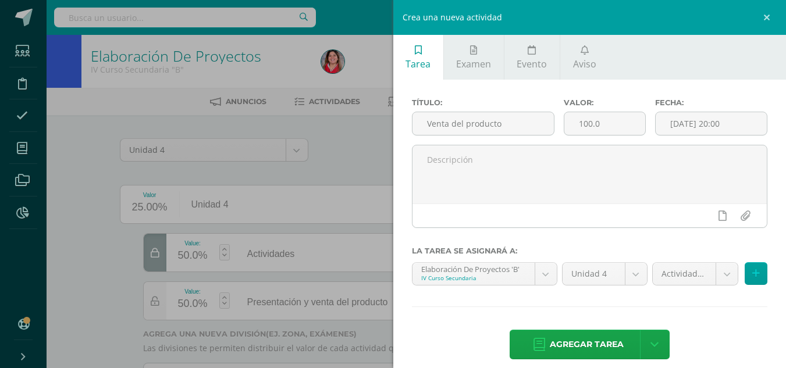
click at [696, 297] on div "Título: Venta del producto Valor: 100.0 Fecha: [DATE] 20:00 La tarea se asignar…" at bounding box center [591, 230] width 394 height 301
click at [717, 276] on body "Tarea asignada exitosamente Estudiantes Disciplina Asistencia Mis cursos Archiv…" at bounding box center [393, 213] width 786 height 426
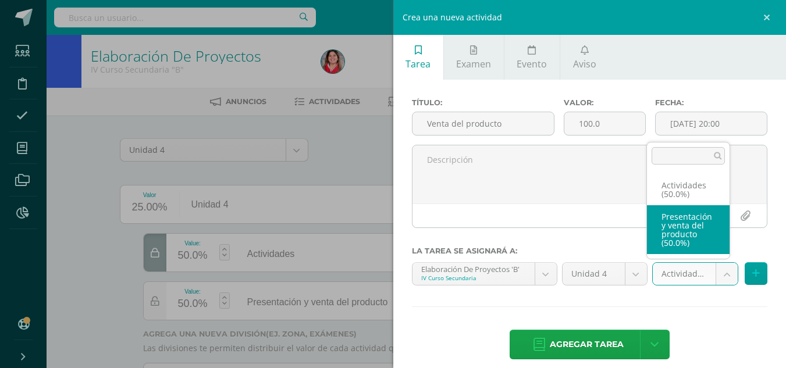
select select "235367"
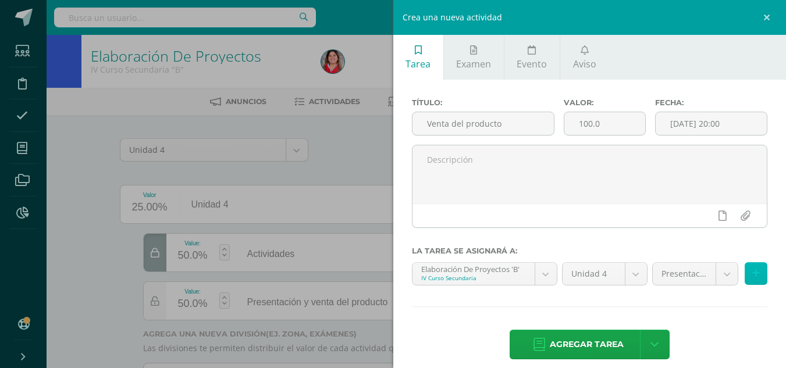
click at [753, 274] on icon at bounding box center [757, 274] width 8 height 10
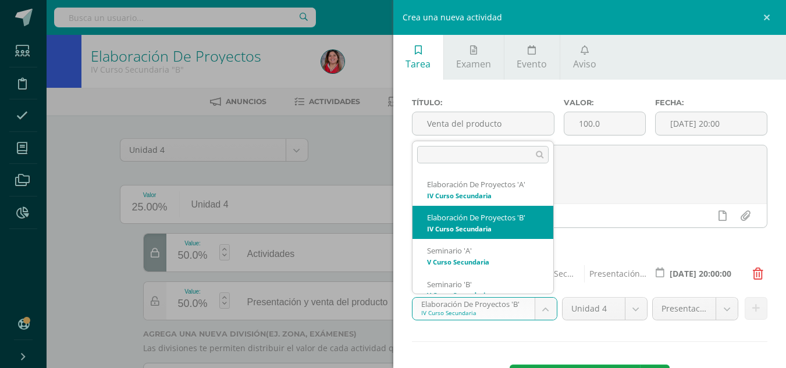
click at [545, 310] on body "Tarea asignada exitosamente Estudiantes Disciplina Asistencia Mis cursos Archiv…" at bounding box center [393, 213] width 786 height 426
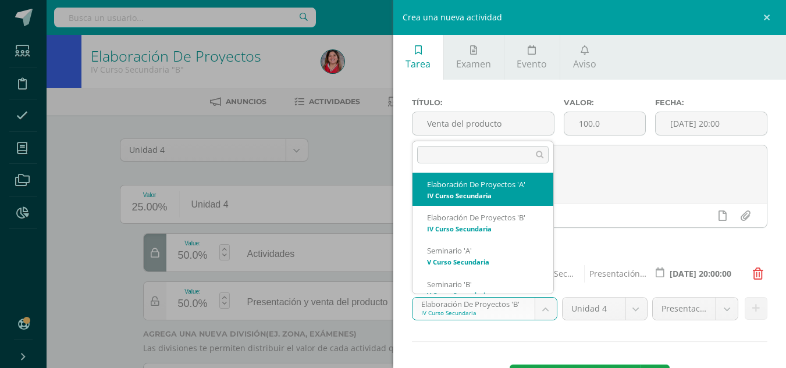
select select "208625"
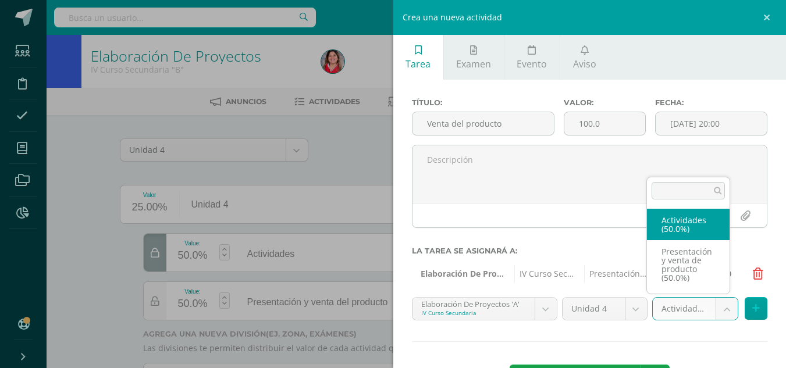
click at [720, 312] on body "Tarea asignada exitosamente Estudiantes Disciplina Asistencia Mis cursos Archiv…" at bounding box center [393, 213] width 786 height 426
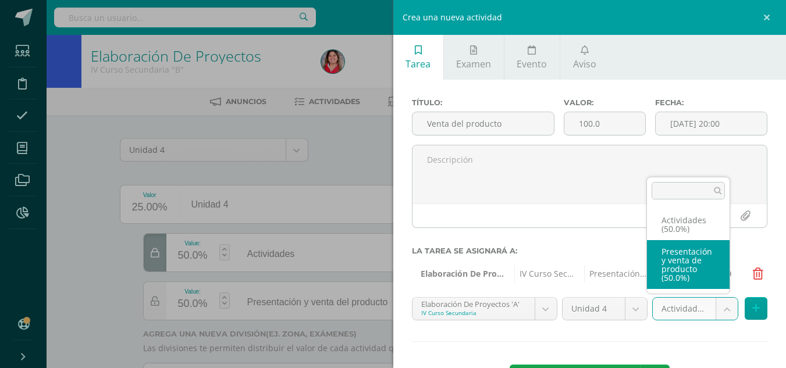
select select "235365"
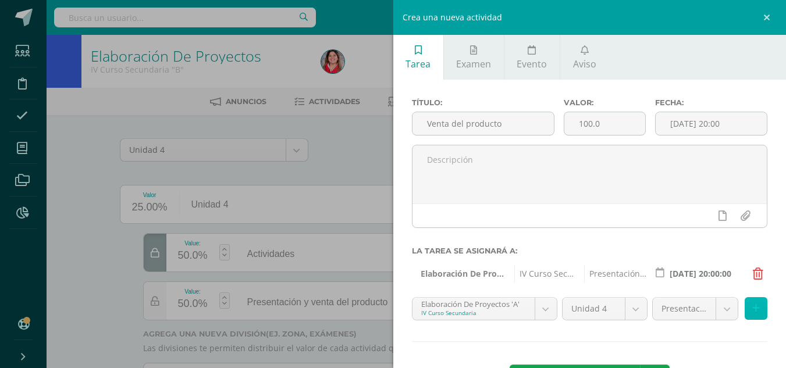
click at [753, 306] on icon at bounding box center [757, 309] width 8 height 10
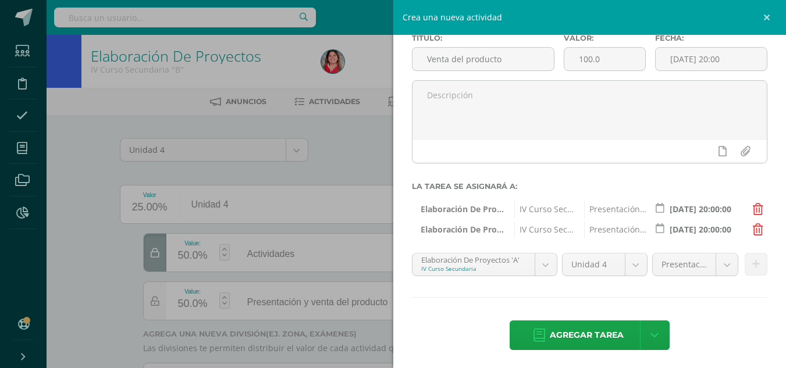
scroll to position [68, 0]
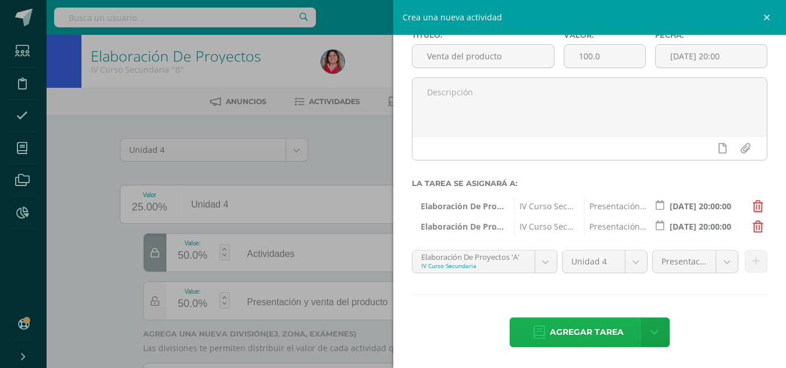
click at [582, 334] on span "Agregar tarea" at bounding box center [587, 332] width 74 height 29
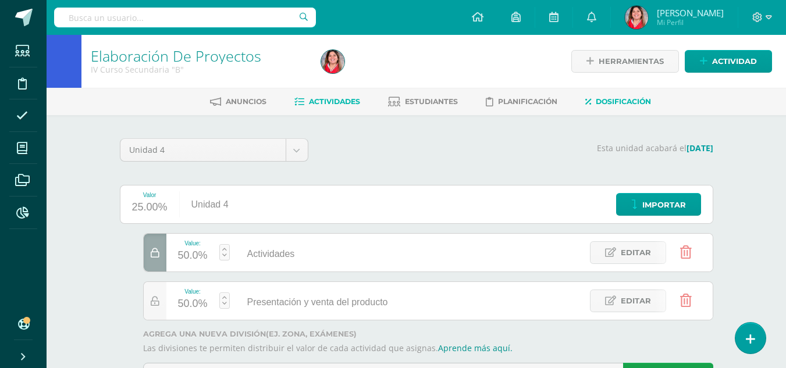
click at [322, 109] on link "Actividades" at bounding box center [328, 102] width 66 height 19
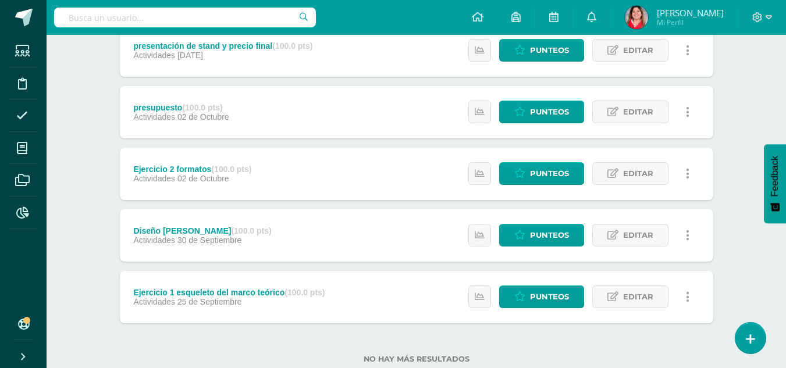
scroll to position [249, 0]
